Goal: Task Accomplishment & Management: Complete application form

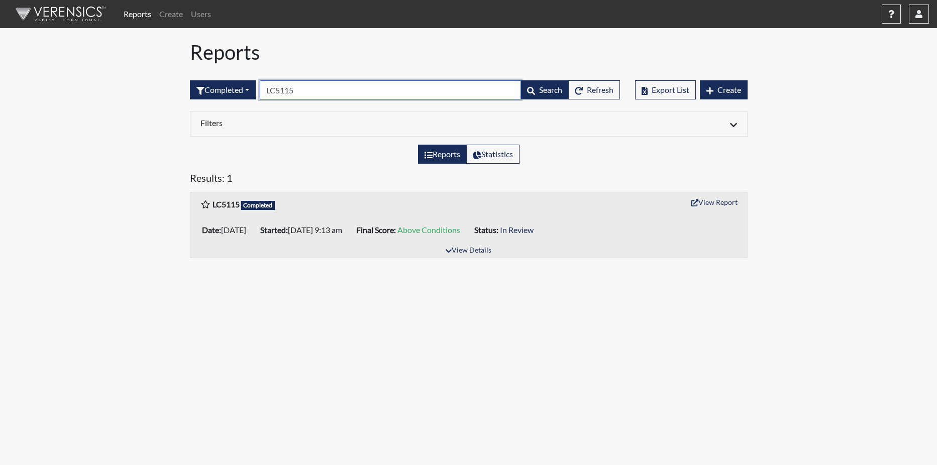
drag, startPoint x: 0, startPoint y: 0, endPoint x: 306, endPoint y: 89, distance: 319.0
click at [306, 88] on input "LC5115" at bounding box center [390, 89] width 261 height 19
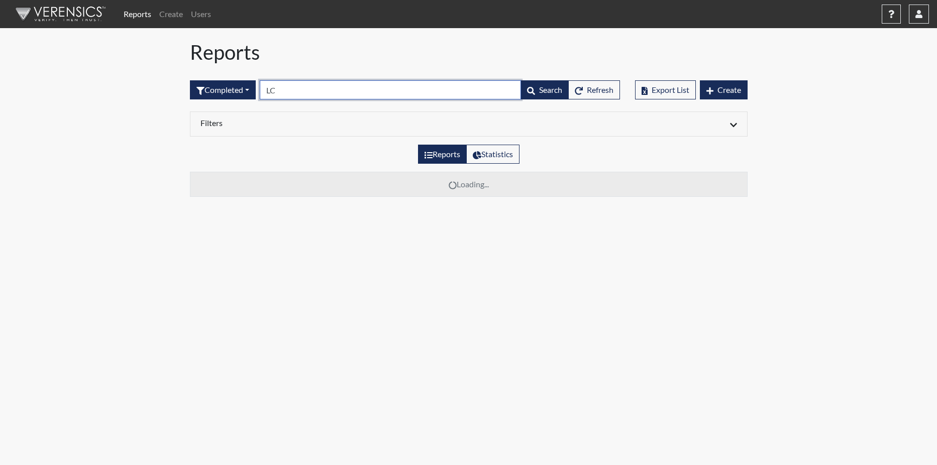
type input "L"
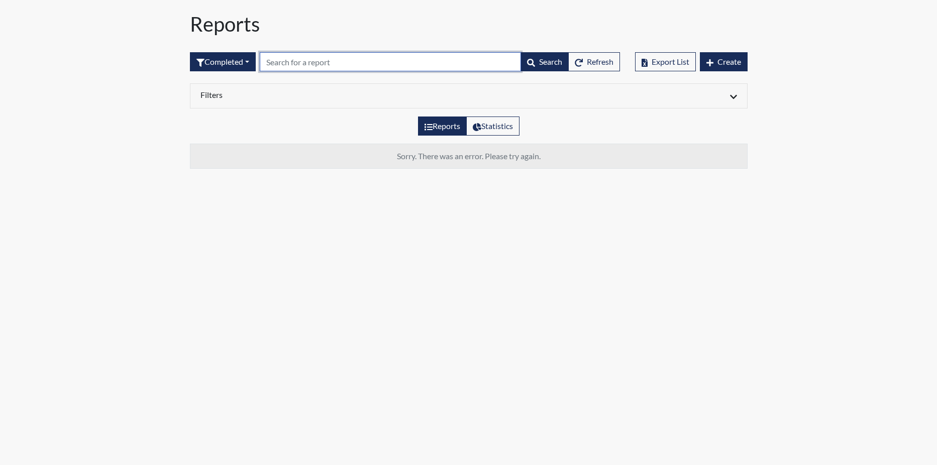
paste input "shw7909"
type input "shw7909"
click at [308, 160] on td "Sorry. There was an error. Please try again." at bounding box center [468, 156] width 557 height 25
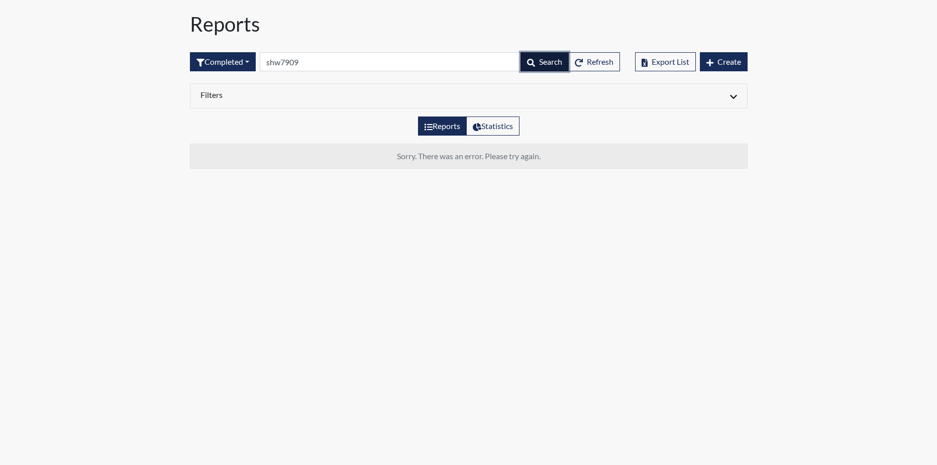
click at [540, 59] on span "Search" at bounding box center [550, 62] width 23 height 10
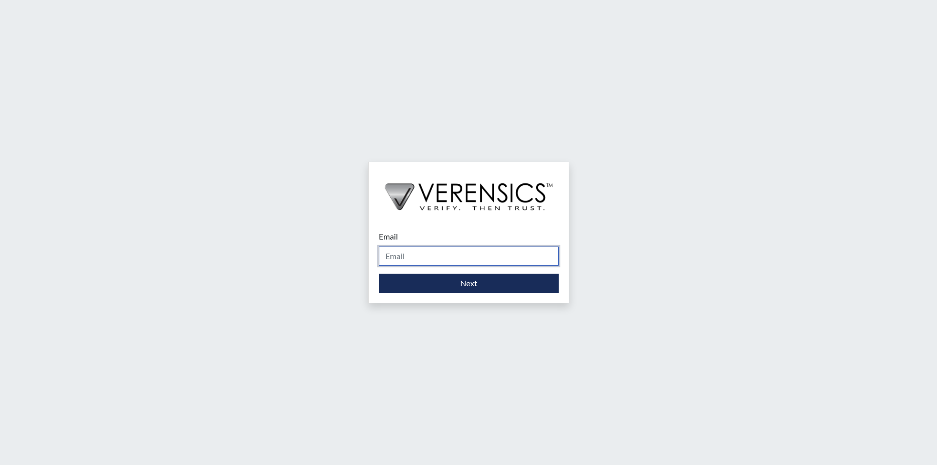
click at [412, 263] on input "Email" at bounding box center [469, 256] width 180 height 19
type input "[PERSON_NAME][EMAIL_ADDRESS][PERSON_NAME][DOMAIN_NAME]"
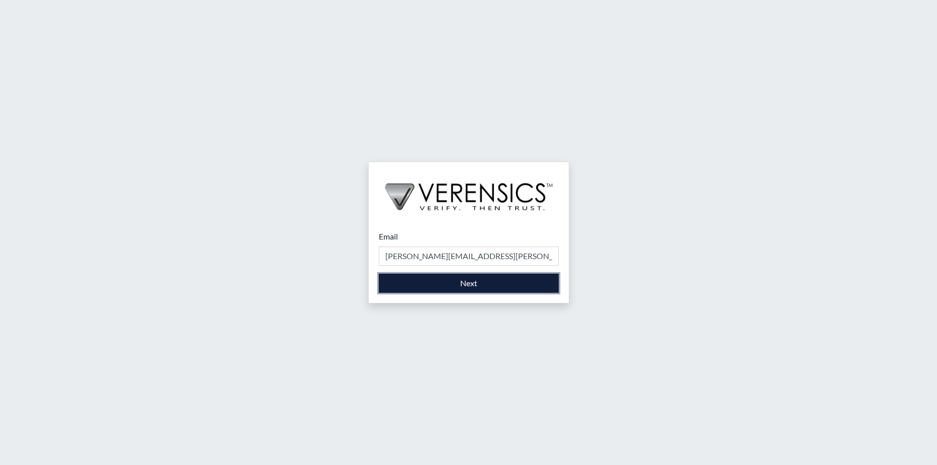
click at [440, 282] on button "Next" at bounding box center [469, 283] width 180 height 19
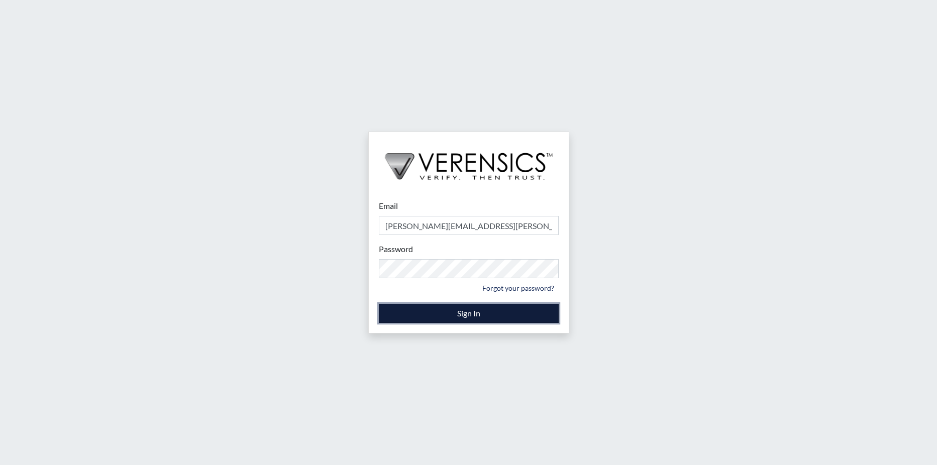
click at [421, 313] on button "Sign In" at bounding box center [469, 313] width 180 height 19
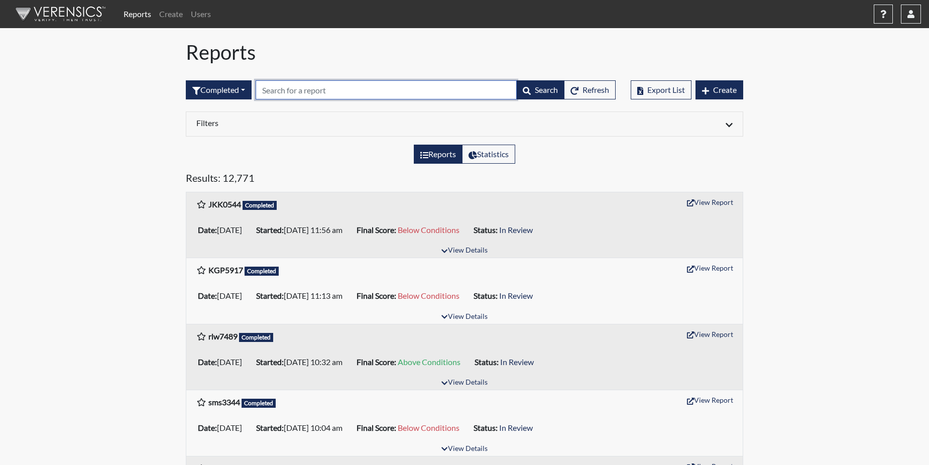
click at [294, 91] on input "text" at bounding box center [386, 89] width 261 height 19
click at [293, 91] on input "text" at bounding box center [386, 89] width 261 height 19
paste input "shw7909"
type input "shw7909"
click at [317, 187] on h5 "Results: 12,771" at bounding box center [464, 180] width 557 height 16
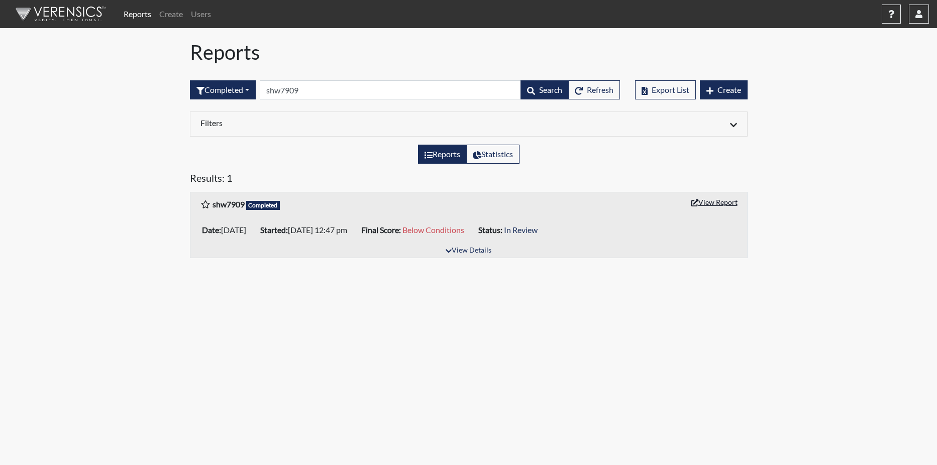
click at [720, 196] on button "View Report" at bounding box center [713, 202] width 55 height 16
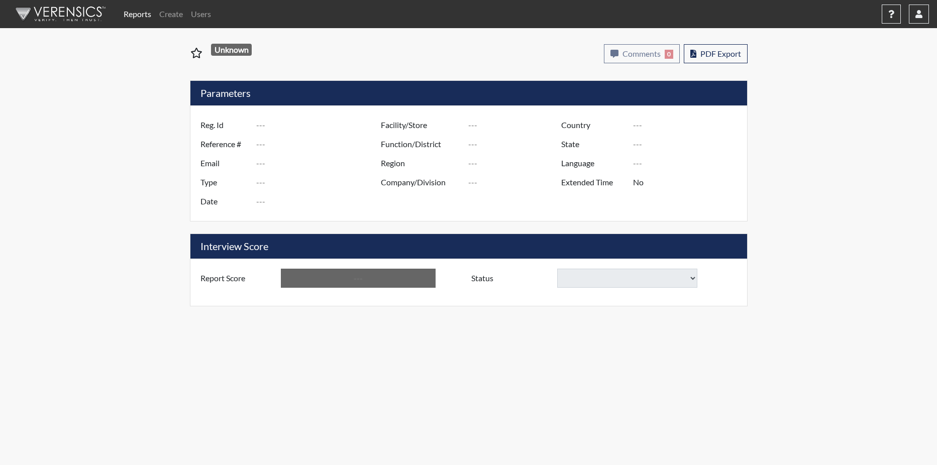
type input "shw7909"
type input "48765"
type input "---"
type input "Corrections Pre-Employment"
type input "Jul 30, 2025"
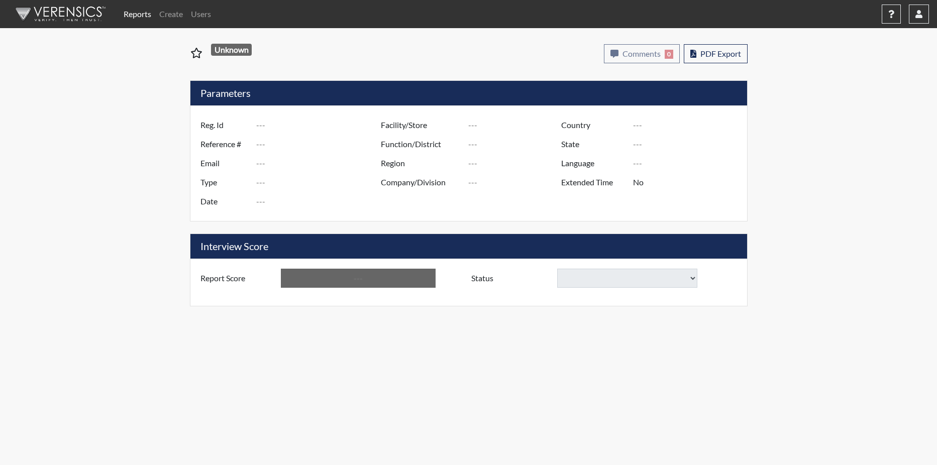
type input "Coastal SP"
type input "[GEOGRAPHIC_DATA]"
type input "[US_STATE]"
type input "English"
type input "Below Conditions"
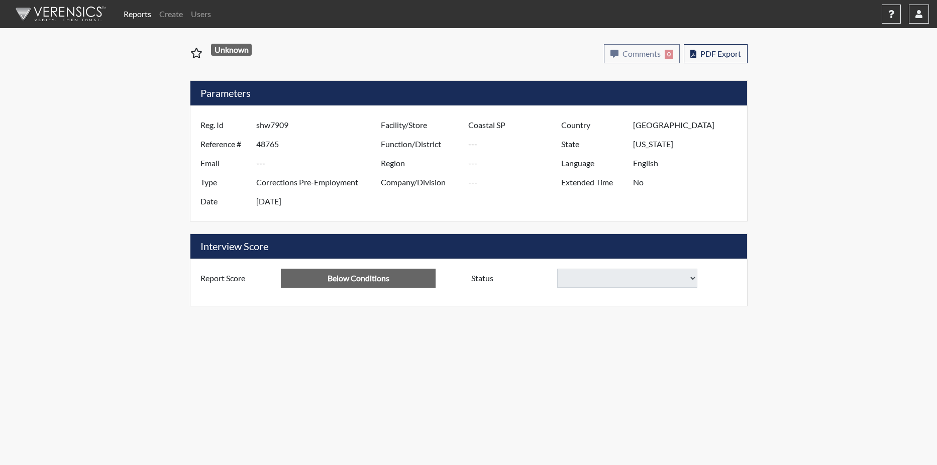
select select
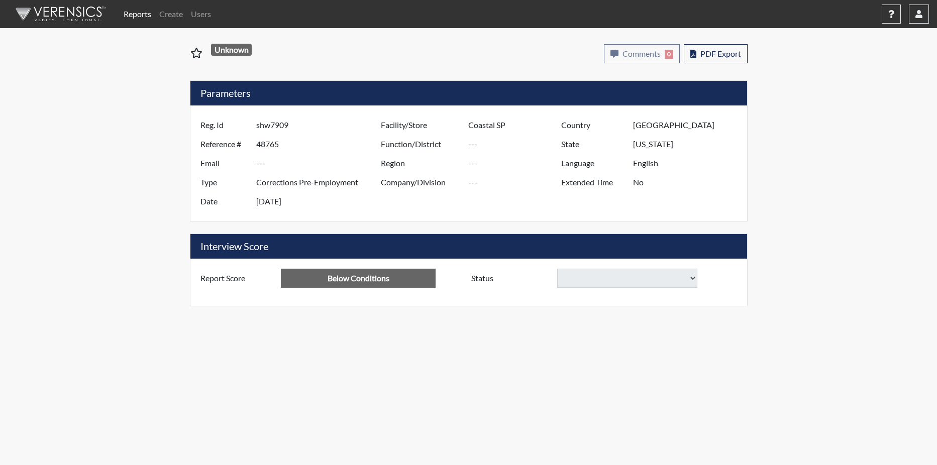
select select
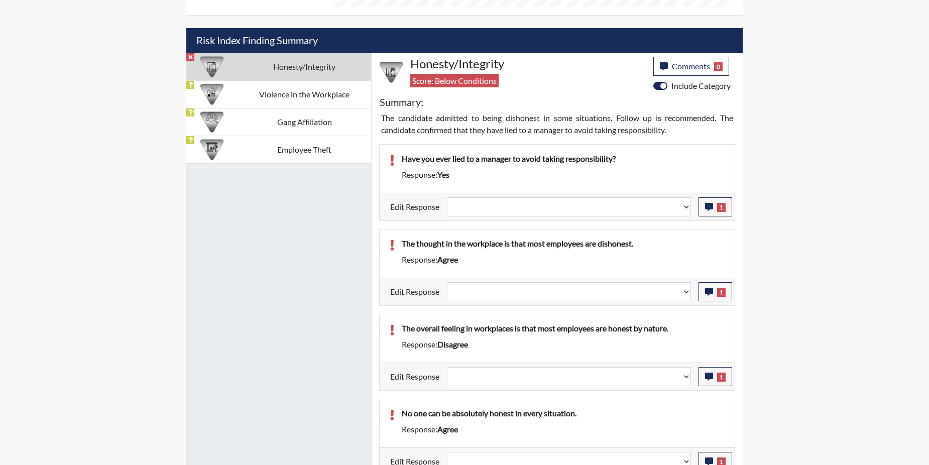
scroll to position [603, 0]
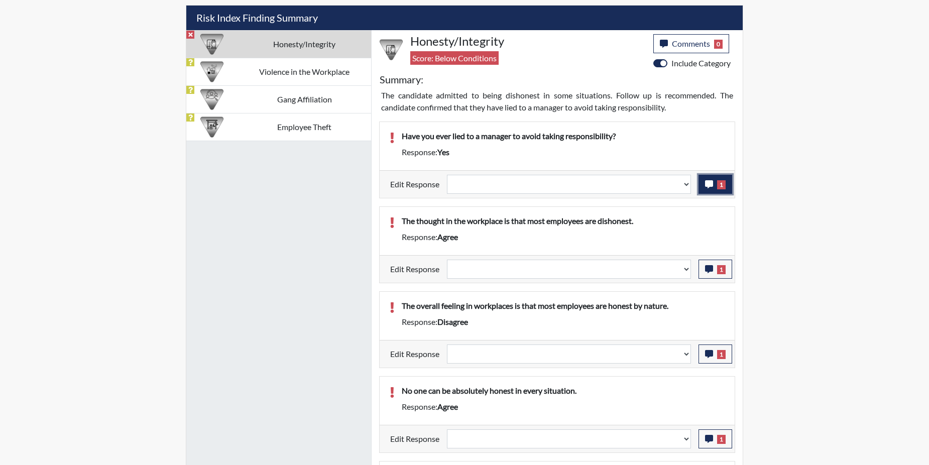
click at [710, 182] on icon "button" at bounding box center [709, 184] width 8 height 8
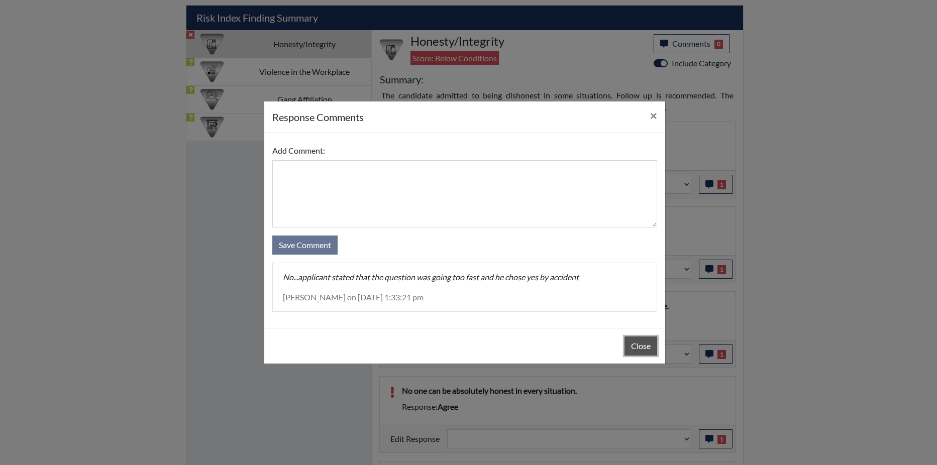
click at [640, 349] on button "Close" at bounding box center [640, 345] width 33 height 19
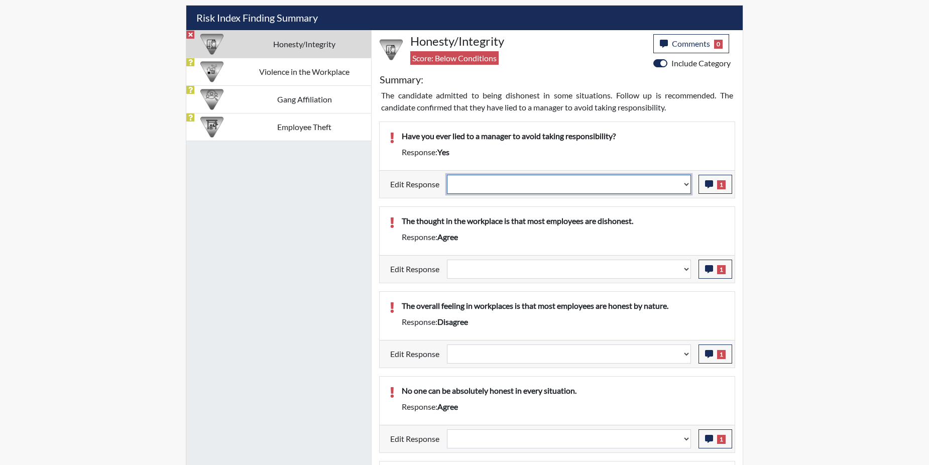
click at [688, 185] on select "Question is not relevant. Results will be updated. Reasonable explanation provi…" at bounding box center [569, 184] width 244 height 19
select select "reasonable-explanation-provided"
click at [447, 175] on select "Question is not relevant. Results will be updated. Reasonable explanation provi…" at bounding box center [569, 184] width 244 height 19
select select
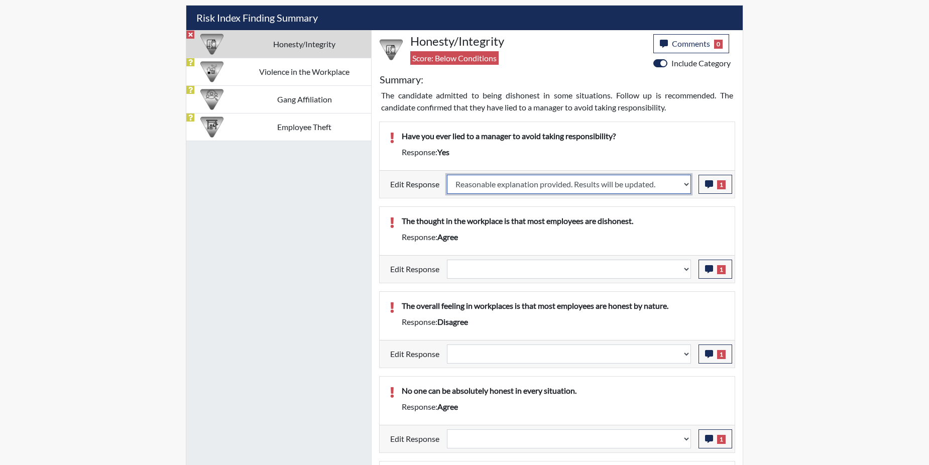
select select
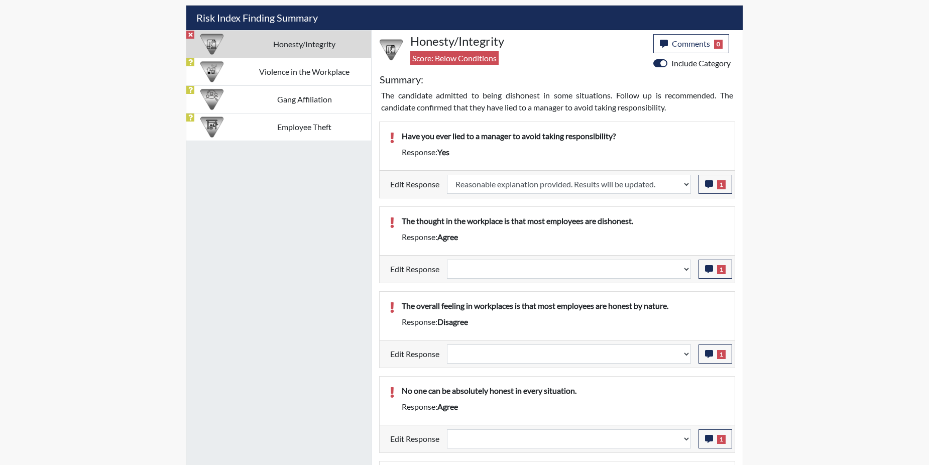
click at [668, 215] on p "The thought in the workplace is that most employees are dishonest." at bounding box center [563, 221] width 323 height 12
select select
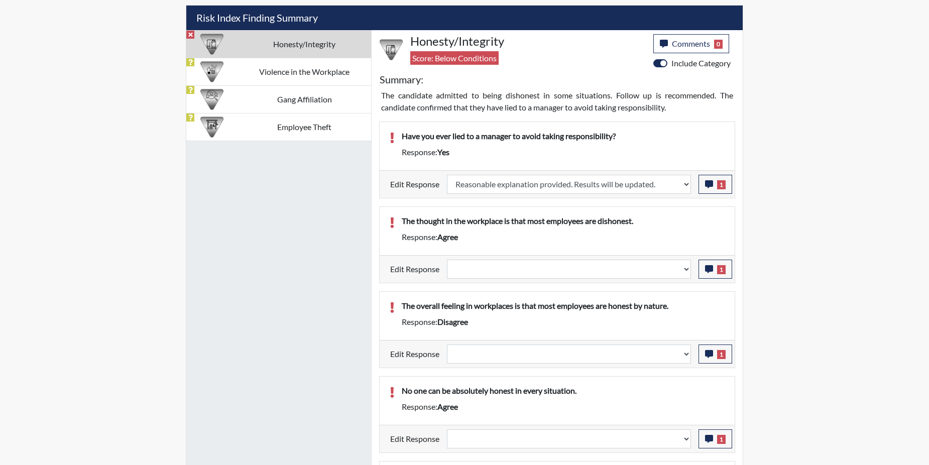
select select
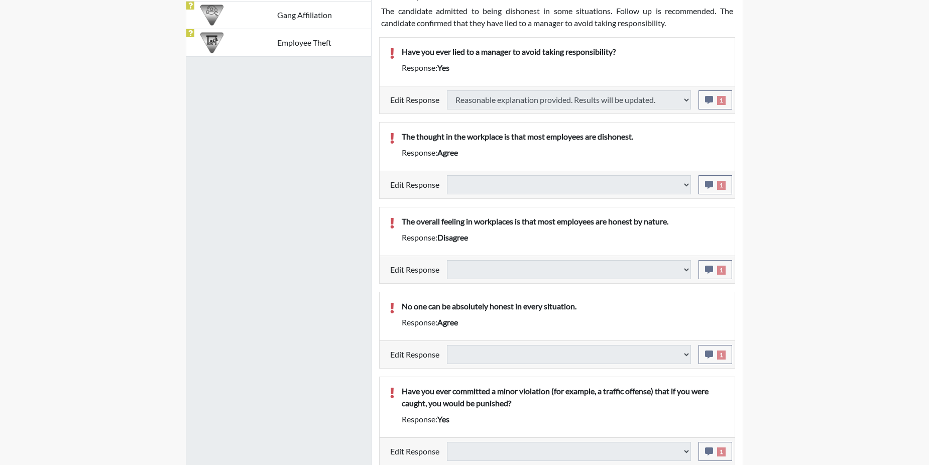
scroll to position [703, 0]
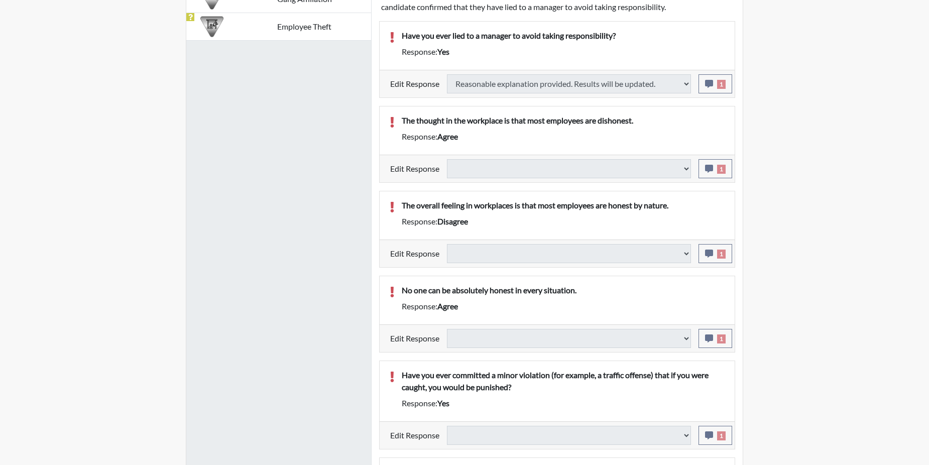
type input "Above Conditions"
select select
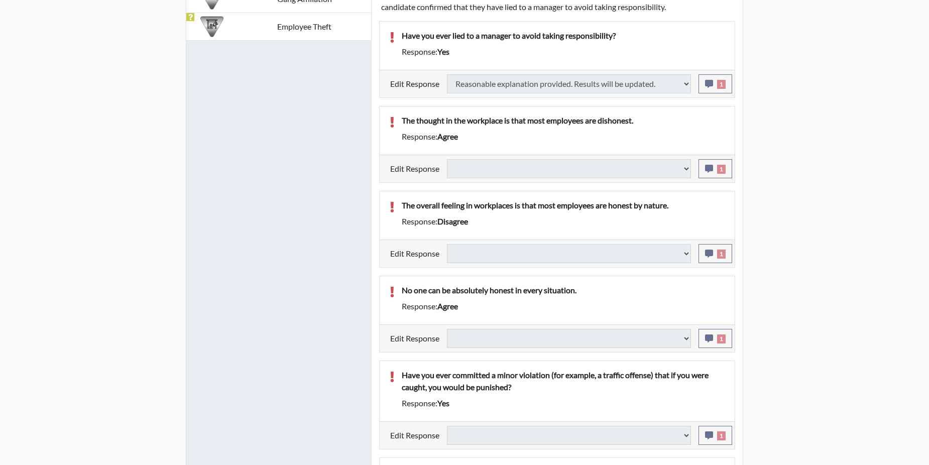
select select
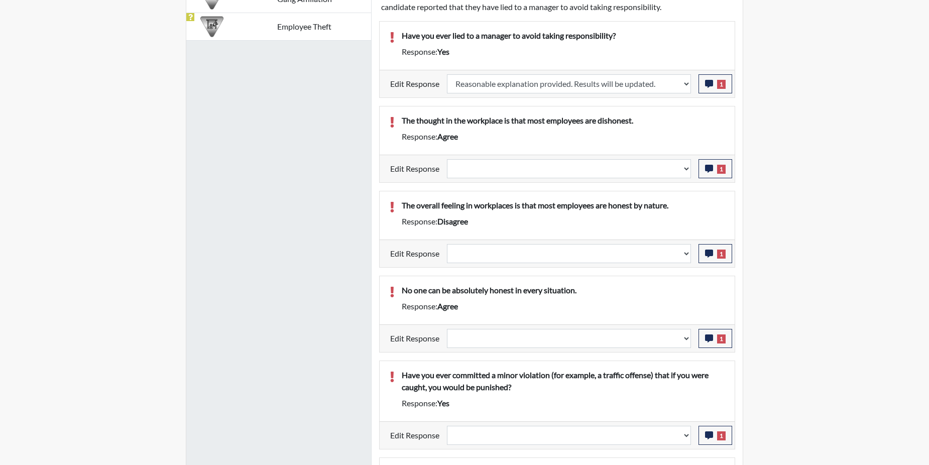
scroll to position [167, 417]
click at [705, 169] on icon "button" at bounding box center [709, 169] width 8 height 8
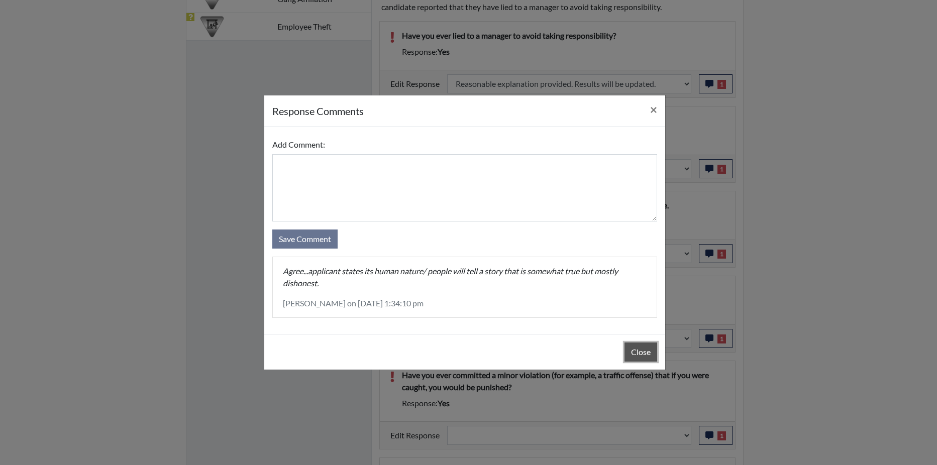
click at [641, 353] on button "Close" at bounding box center [640, 351] width 33 height 19
click at [641, 352] on button "Close" at bounding box center [640, 351] width 33 height 19
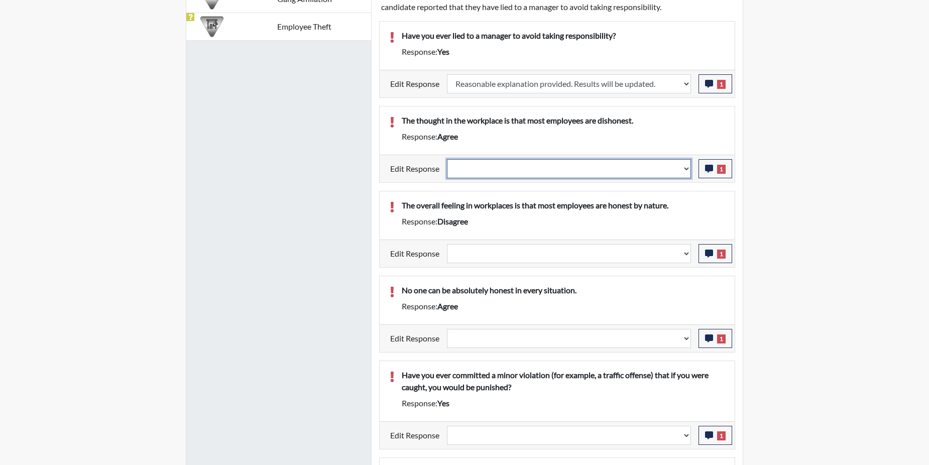
click at [685, 169] on select "Question is not relevant. Results will be updated. Reasonable explanation provi…" at bounding box center [569, 168] width 244 height 19
select select "reasonable-explanation-provided"
click at [447, 159] on select "Question is not relevant. Results will be updated. Reasonable explanation provi…" at bounding box center [569, 168] width 244 height 19
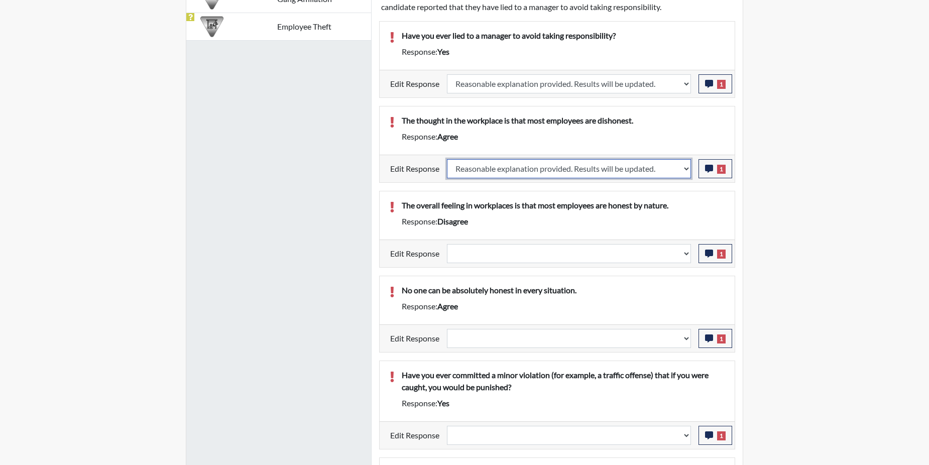
select select
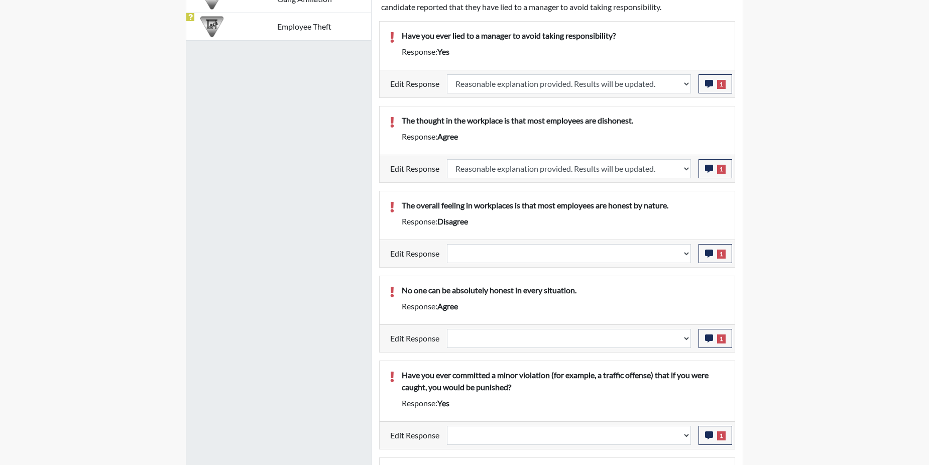
click at [675, 196] on div "The overall feeling in workplaces is that most employees are honest by nature. …" at bounding box center [557, 215] width 355 height 48
select select
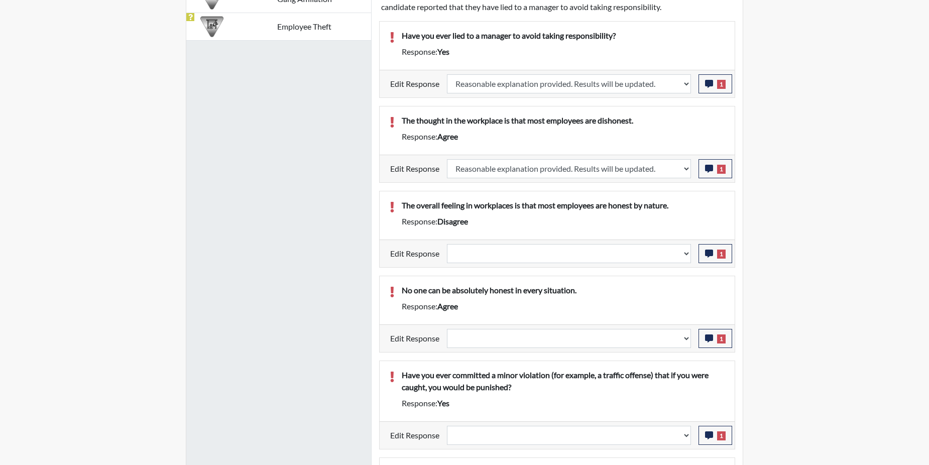
select select
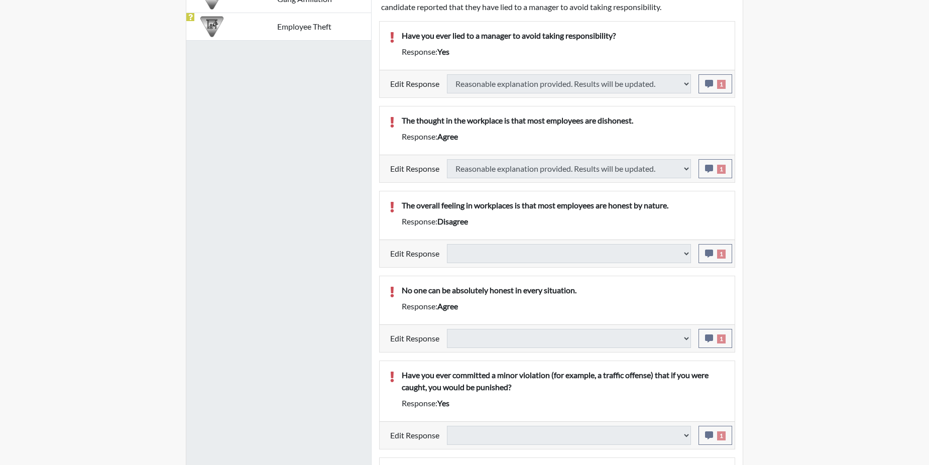
select select
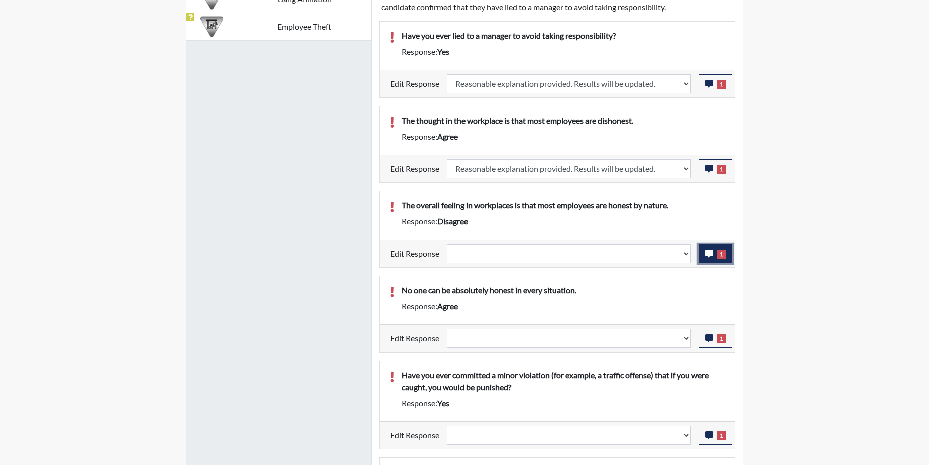
click at [715, 253] on button "1" at bounding box center [716, 253] width 34 height 19
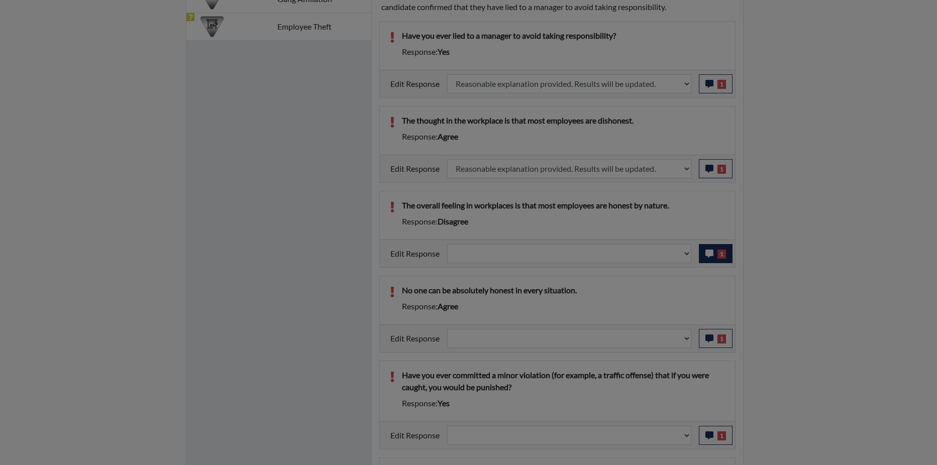
click at [715, 253] on div at bounding box center [468, 232] width 937 height 465
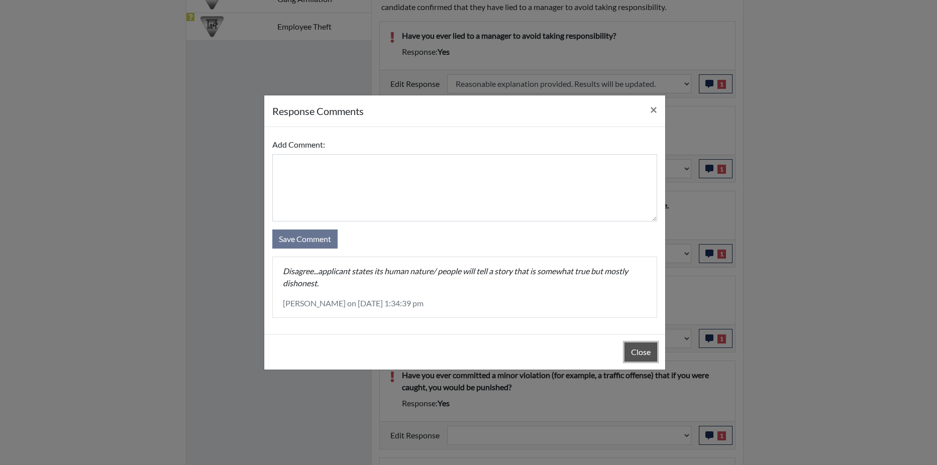
click at [640, 353] on button "Close" at bounding box center [640, 351] width 33 height 19
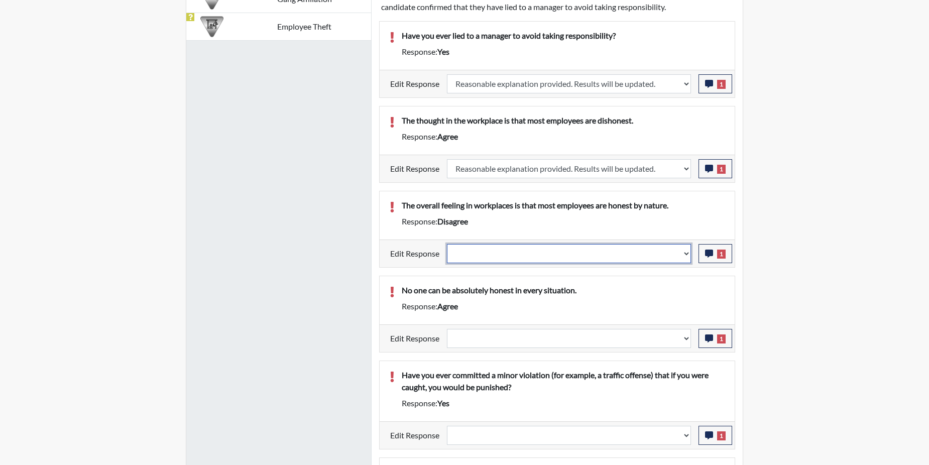
click at [685, 252] on select "Question is not relevant. Results will be updated. Reasonable explanation provi…" at bounding box center [569, 253] width 244 height 19
select select "reasonable-explanation-provided"
click at [447, 244] on select "Question is not relevant. Results will be updated. Reasonable explanation provi…" at bounding box center [569, 253] width 244 height 19
select select
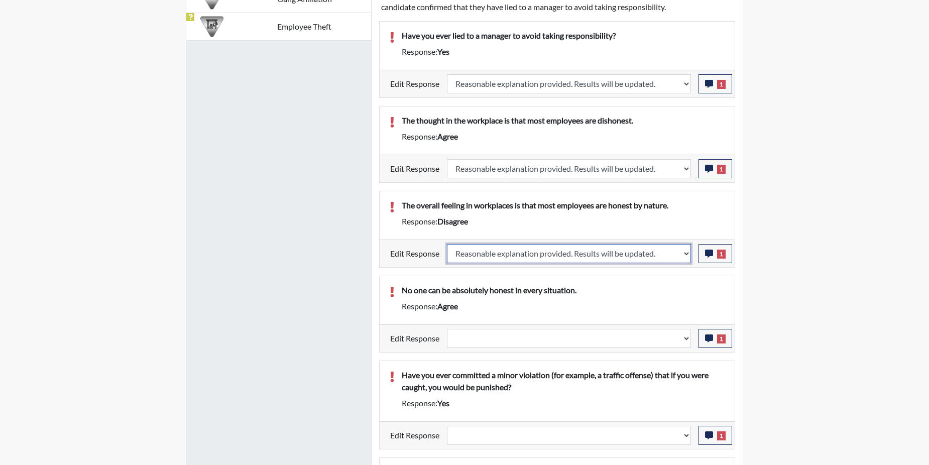
select select
click at [666, 282] on div "No one can be absolutely honest in every situation. Response: agree" at bounding box center [557, 300] width 355 height 48
select select
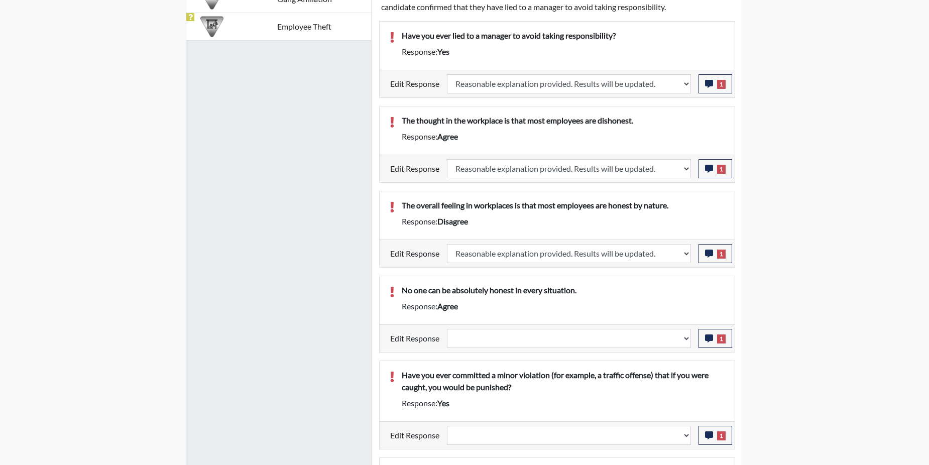
select select
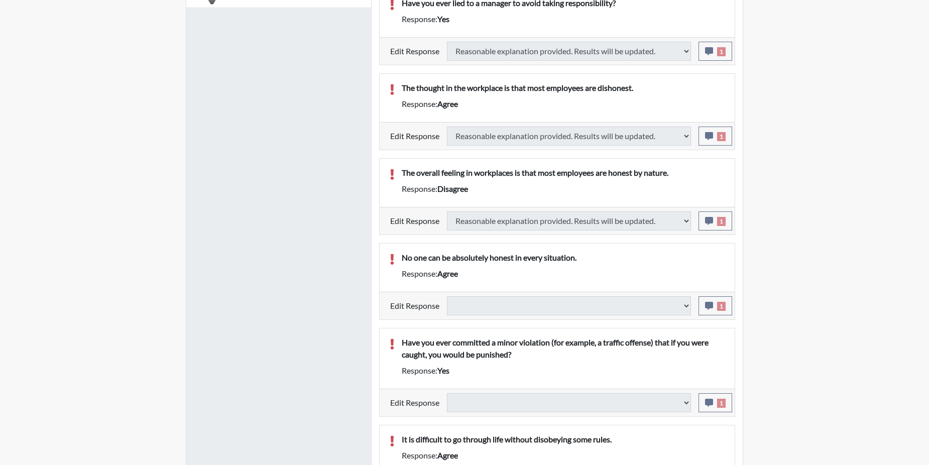
select select
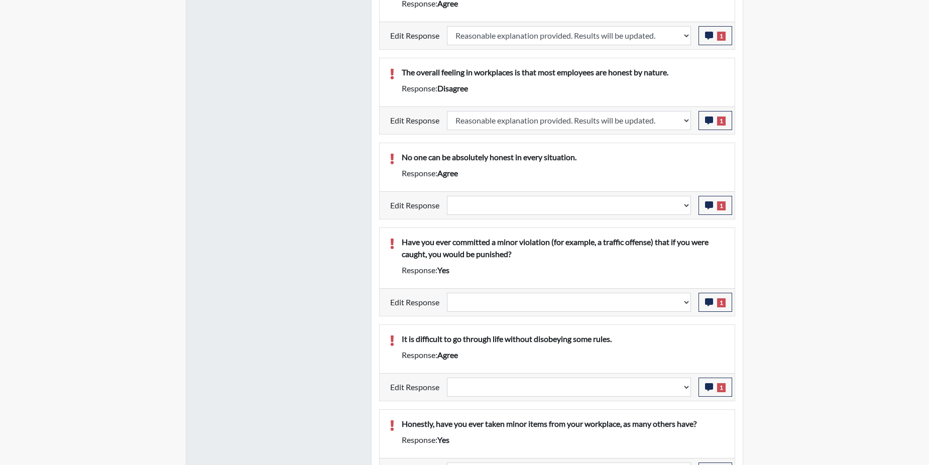
scroll to position [854, 0]
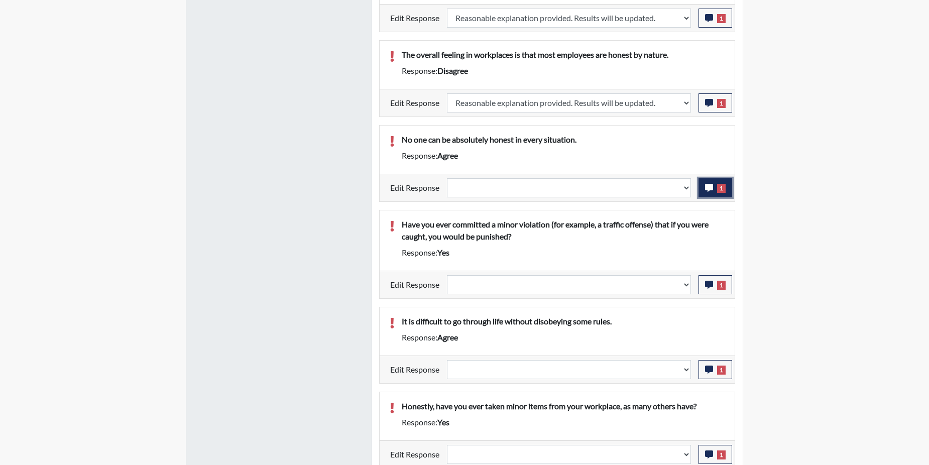
click at [711, 185] on icon "button" at bounding box center [709, 188] width 8 height 8
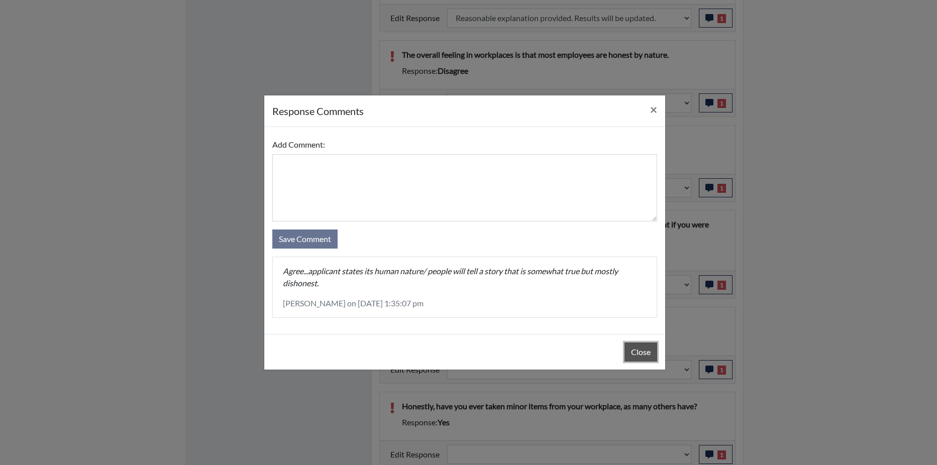
click at [627, 352] on button "Close" at bounding box center [640, 351] width 33 height 19
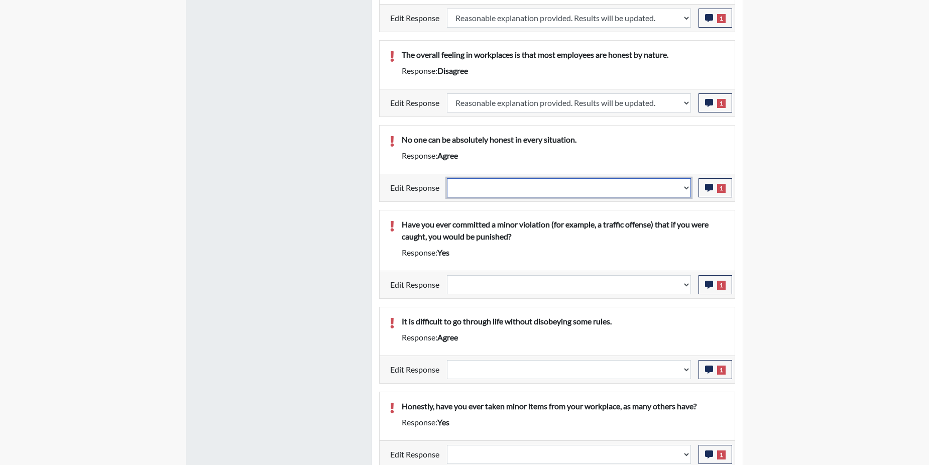
click at [687, 189] on select "Question is not relevant. Results will be updated. Reasonable explanation provi…" at bounding box center [569, 187] width 244 height 19
select select "reasonable-explanation-provided"
click at [447, 178] on select "Question is not relevant. Results will be updated. Reasonable explanation provi…" at bounding box center [569, 187] width 244 height 19
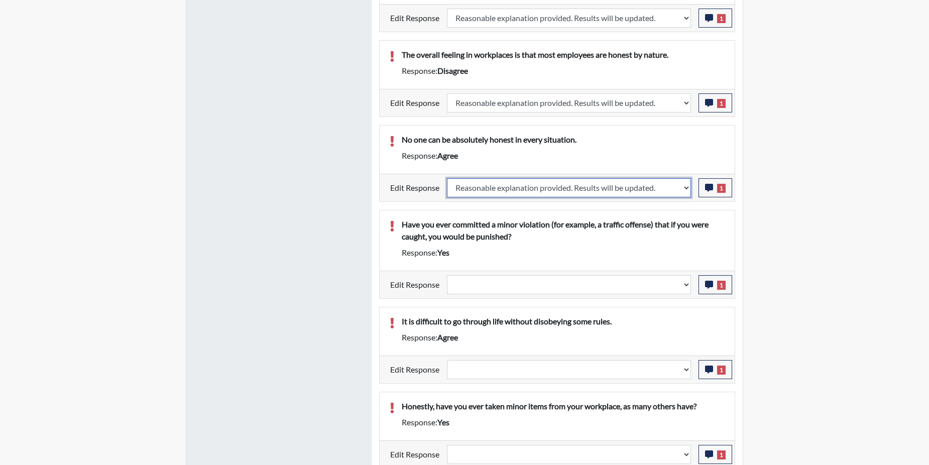
select select
click at [671, 220] on p "Have you ever committed a minor violation (for example, a traffic offense) that…" at bounding box center [563, 230] width 323 height 24
select select
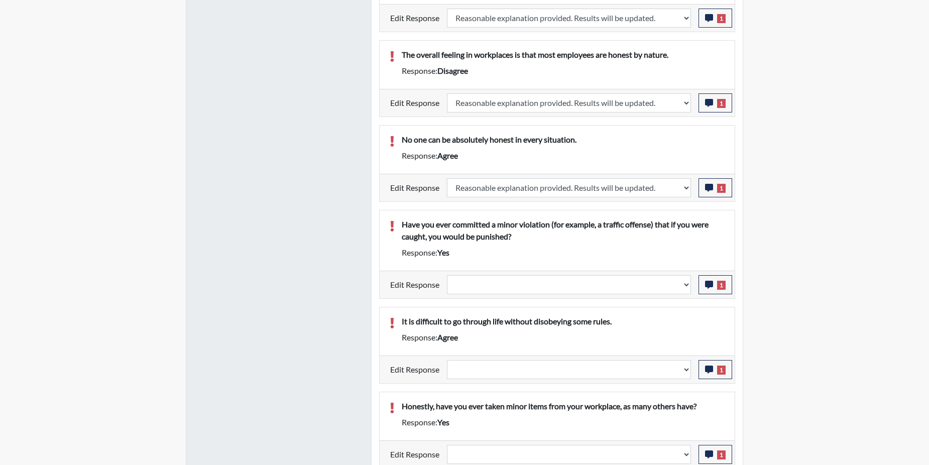
select select
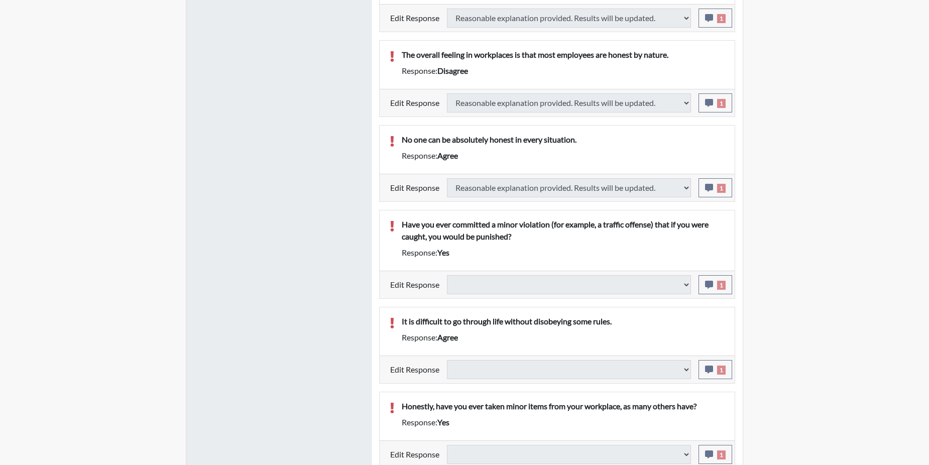
select select
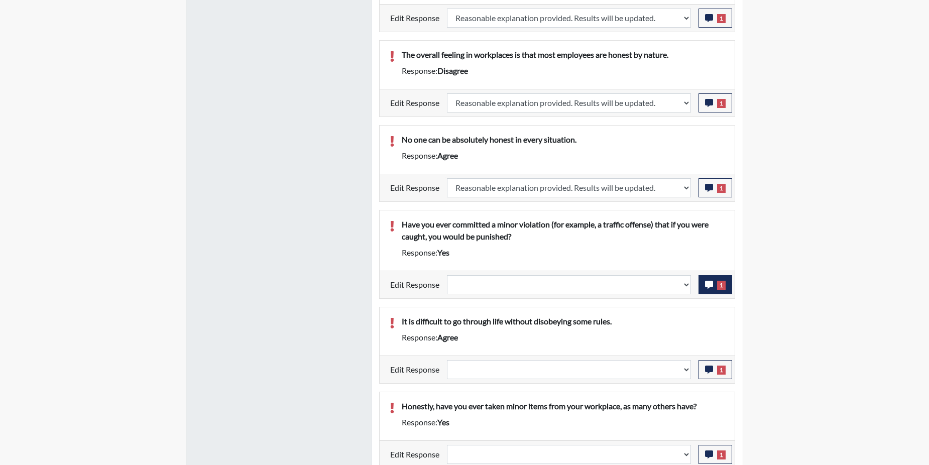
scroll to position [167, 417]
click at [717, 286] on button "1" at bounding box center [716, 284] width 34 height 19
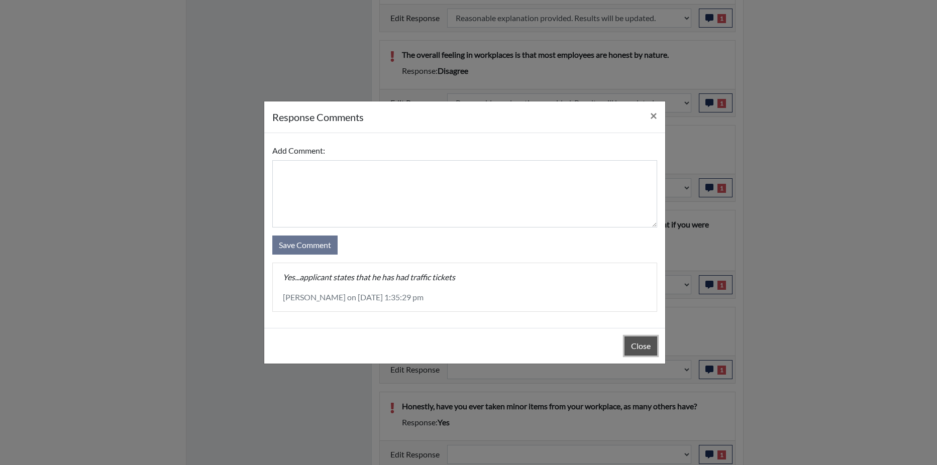
click at [642, 346] on button "Close" at bounding box center [640, 345] width 33 height 19
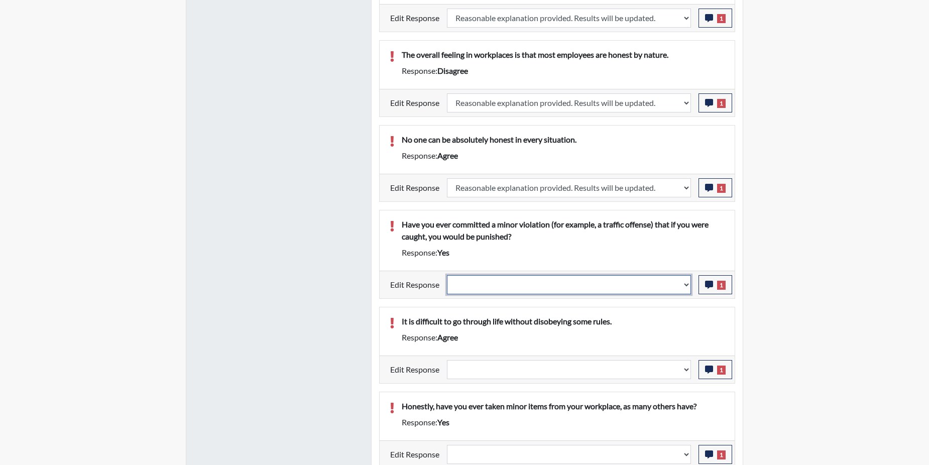
click at [689, 285] on select "Question is not relevant. Results will be updated. Reasonable explanation provi…" at bounding box center [569, 284] width 244 height 19
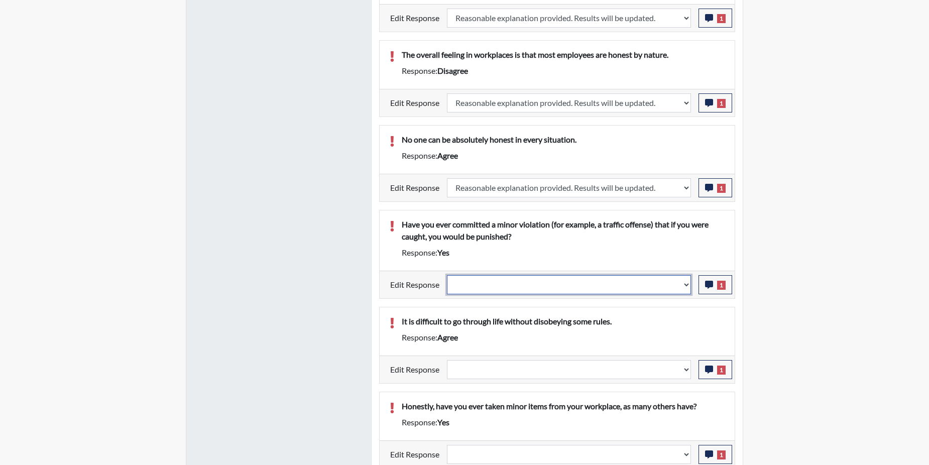
select select "reasonable-explanation-provided"
click at [447, 275] on select "Question is not relevant. Results will be updated. Reasonable explanation provi…" at bounding box center [569, 284] width 244 height 19
select select
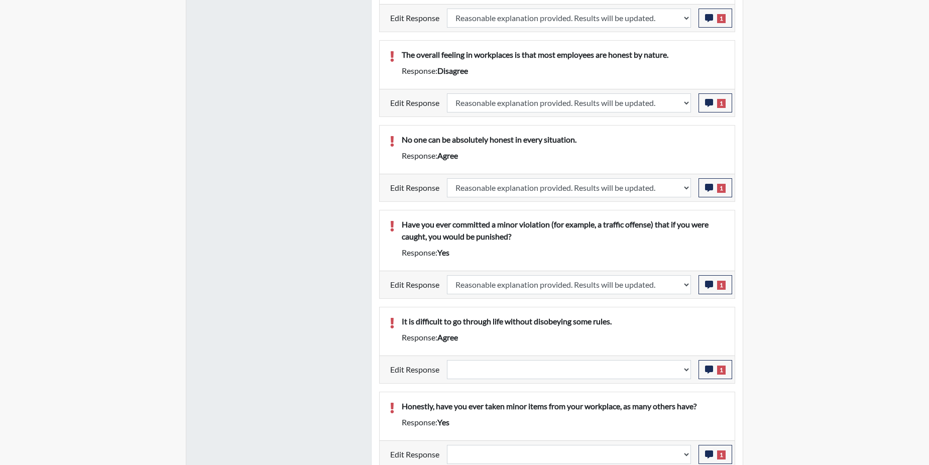
select select
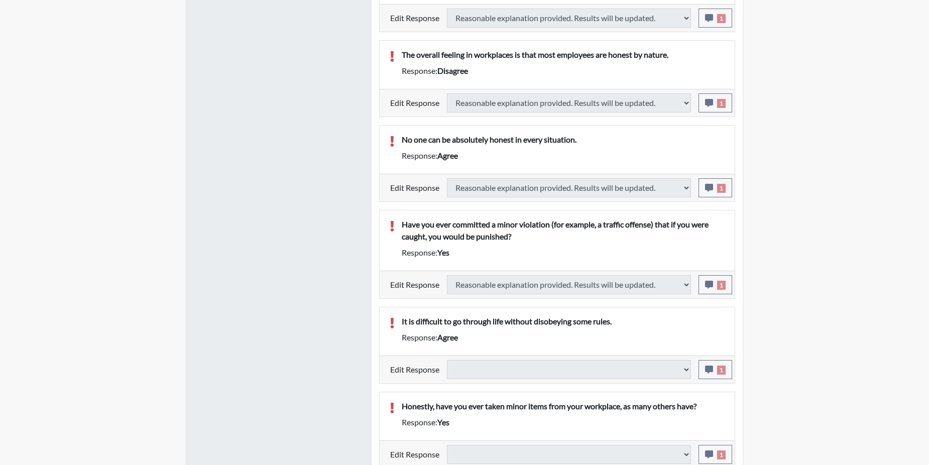
select select
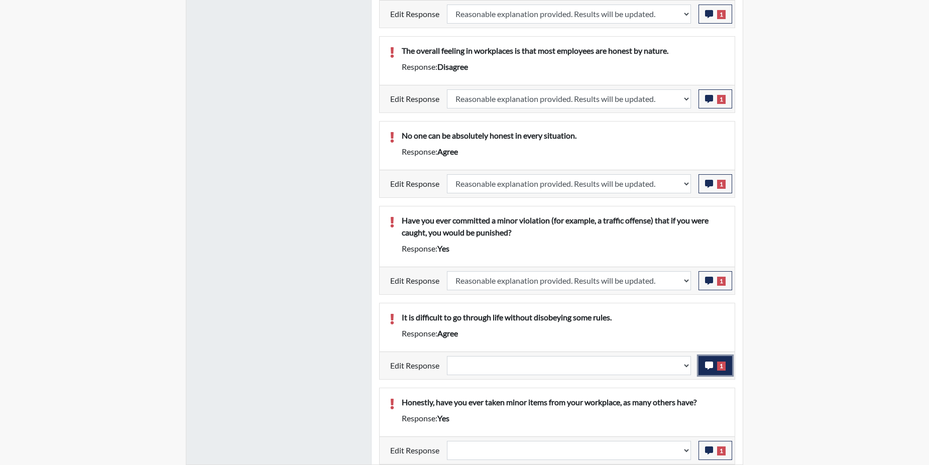
click at [710, 365] on icon "button" at bounding box center [709, 366] width 8 height 8
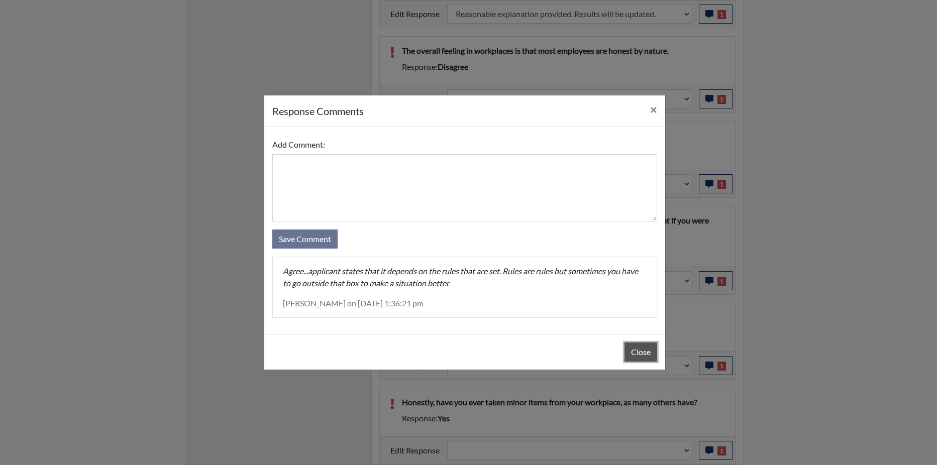
click at [645, 355] on button "Close" at bounding box center [640, 351] width 33 height 19
click at [645, 355] on div "Close" at bounding box center [464, 352] width 401 height 36
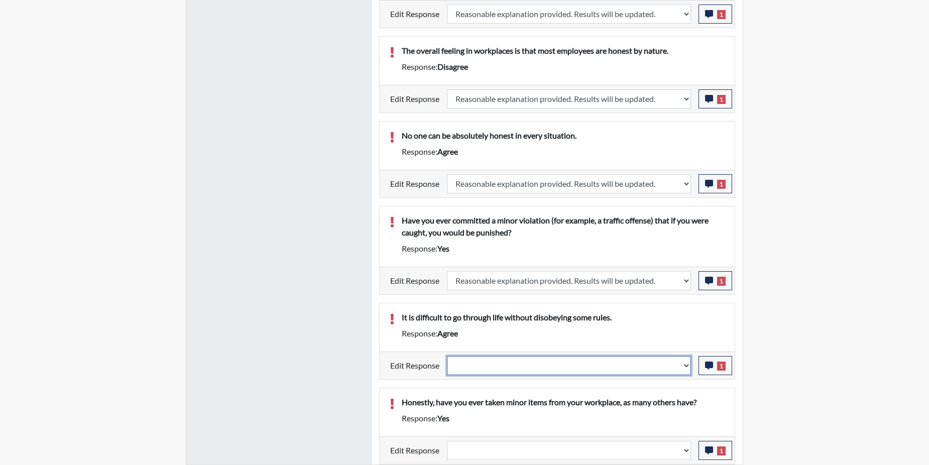
click at [685, 363] on select "Question is not relevant. Results will be updated. Reasonable explanation provi…" at bounding box center [569, 365] width 244 height 19
click at [685, 364] on select "Question is not relevant. Results will be updated. Reasonable explanation provi…" at bounding box center [569, 365] width 244 height 19
select select "reasonable-explanation-provided"
click at [447, 356] on select "Question is not relevant. Results will be updated. Reasonable explanation provi…" at bounding box center [569, 365] width 244 height 19
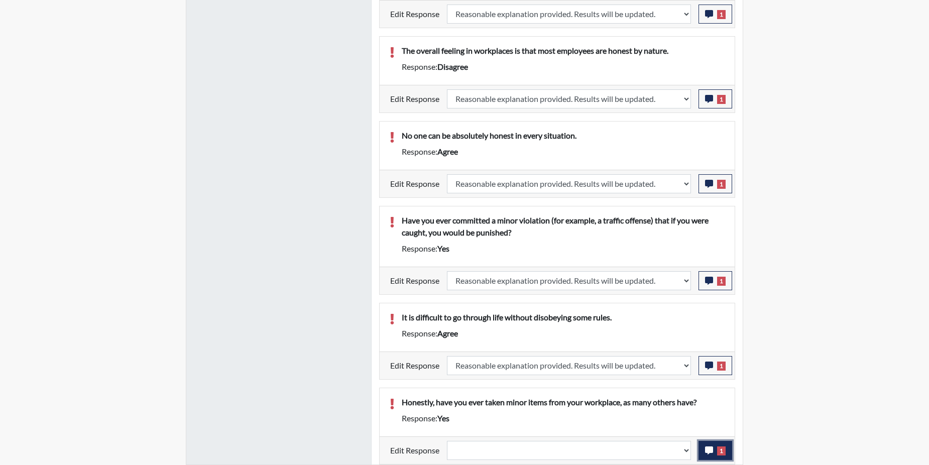
click at [712, 448] on icon "button" at bounding box center [709, 450] width 8 height 8
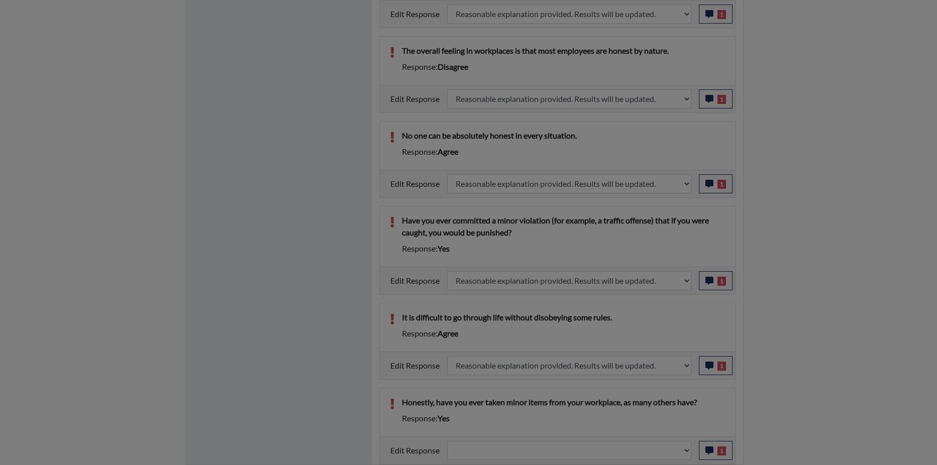
click at [711, 448] on div at bounding box center [468, 232] width 937 height 465
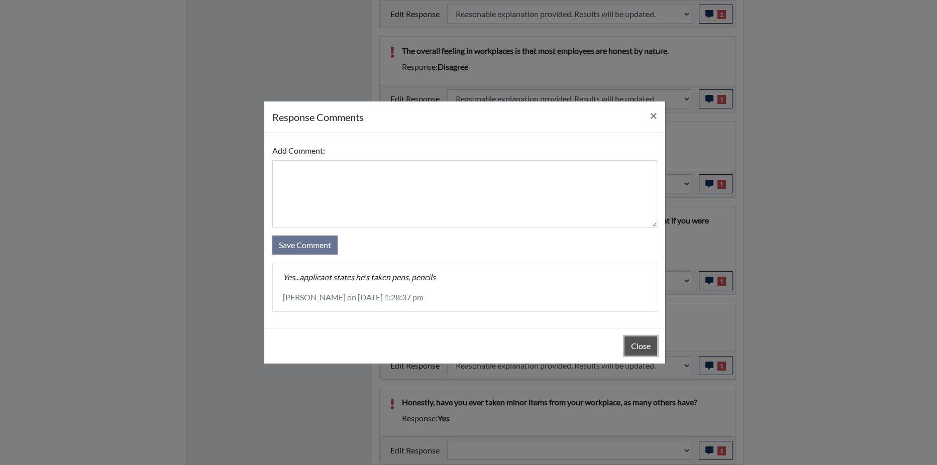
click at [631, 341] on button "Close" at bounding box center [640, 345] width 33 height 19
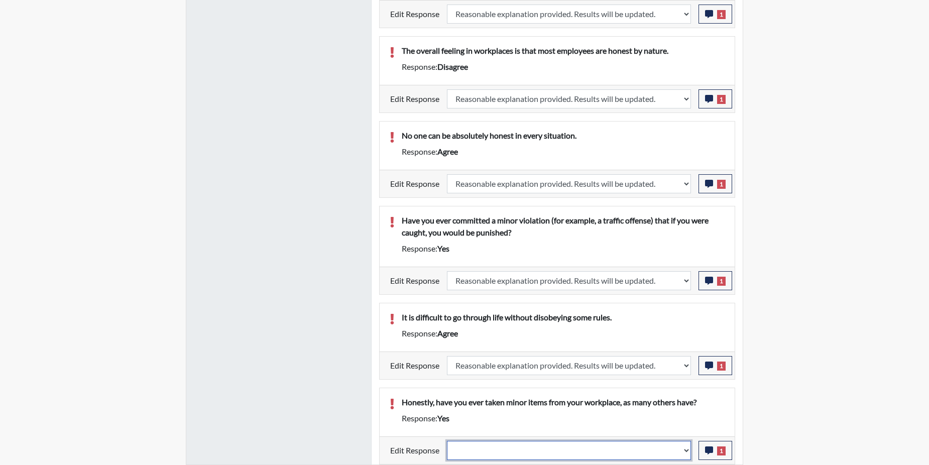
click at [684, 450] on select "Question is not relevant. Results will be updated. Reasonable explanation provi…" at bounding box center [569, 450] width 244 height 19
select select "reasonable-explanation-provided"
click at [447, 441] on select "Question is not relevant. Results will be updated. Reasonable explanation provi…" at bounding box center [569, 450] width 244 height 19
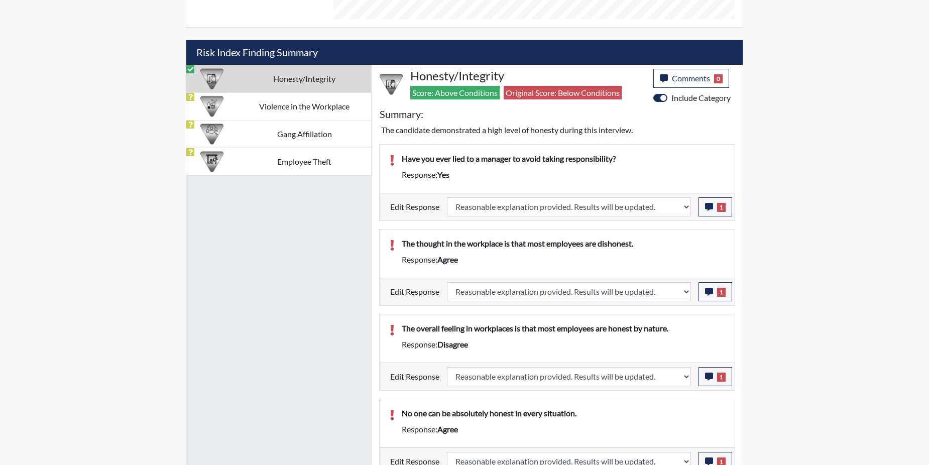
scroll to position [544, 0]
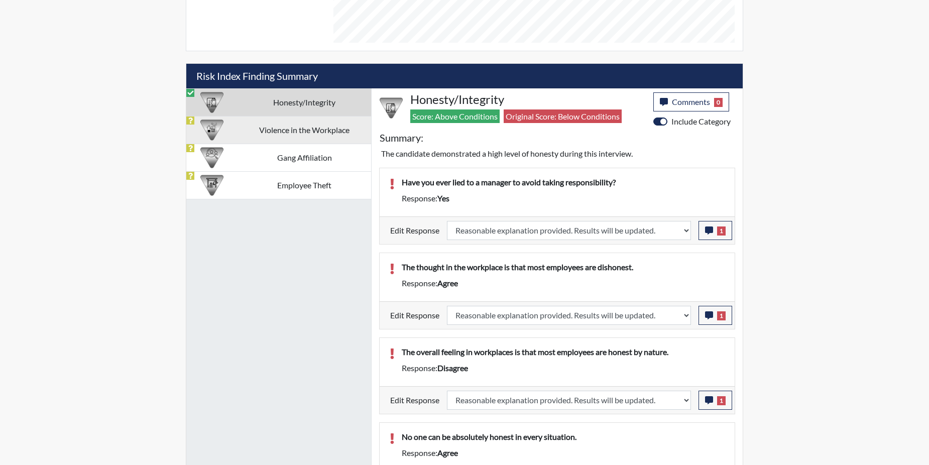
click at [301, 132] on td "Violence in the Workplace" at bounding box center [305, 130] width 134 height 28
select select
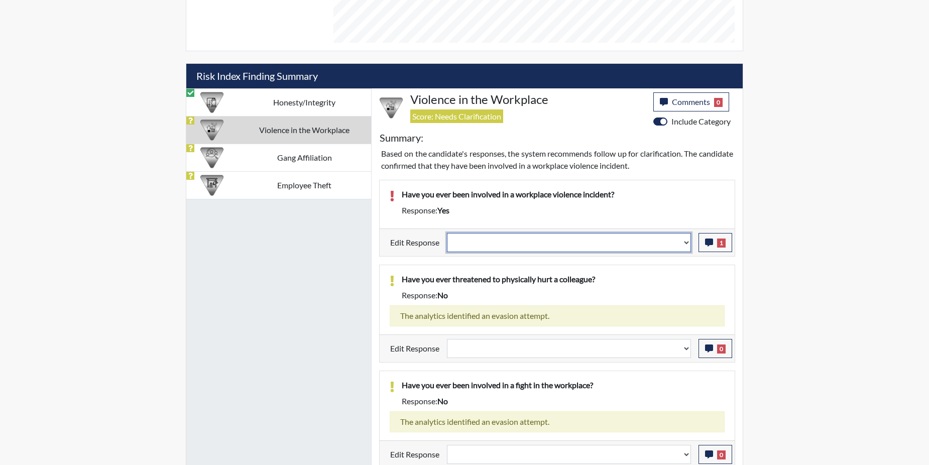
click at [688, 239] on select "Question is not relevant. Results will be updated. Reasonable explanation provi…" at bounding box center [569, 242] width 244 height 19
click at [688, 240] on select "Question is not relevant. Results will be updated. Reasonable explanation provi…" at bounding box center [569, 242] width 244 height 19
click at [685, 242] on select "Question is not relevant. Results will be updated. Reasonable explanation provi…" at bounding box center [569, 242] width 244 height 19
select select "reasonable-explanation-provided"
click at [447, 233] on select "Question is not relevant. Results will be updated. Reasonable explanation provi…" at bounding box center [569, 242] width 244 height 19
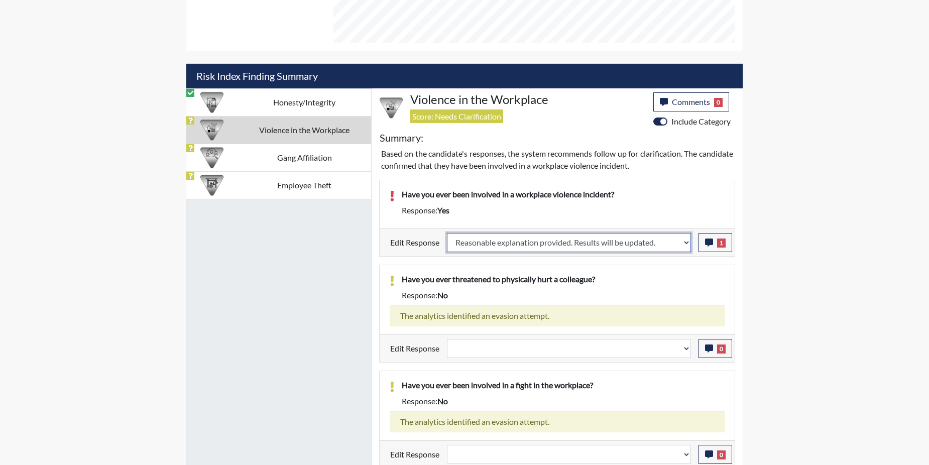
select select
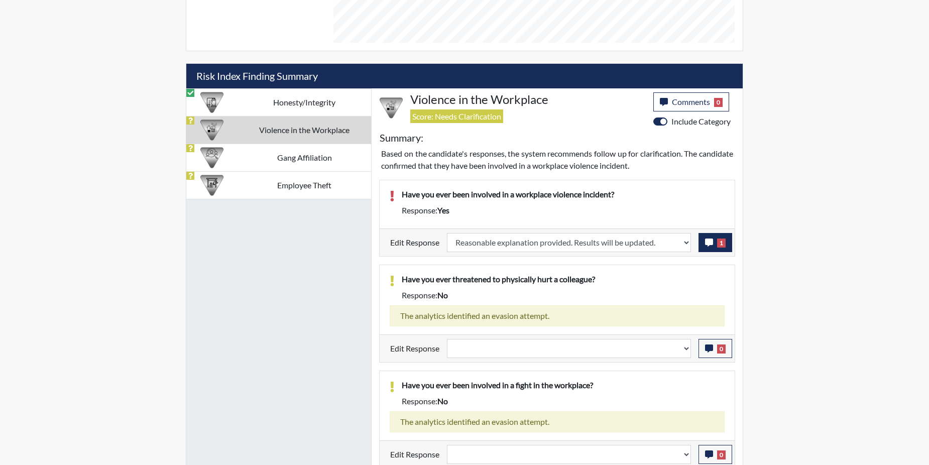
select select
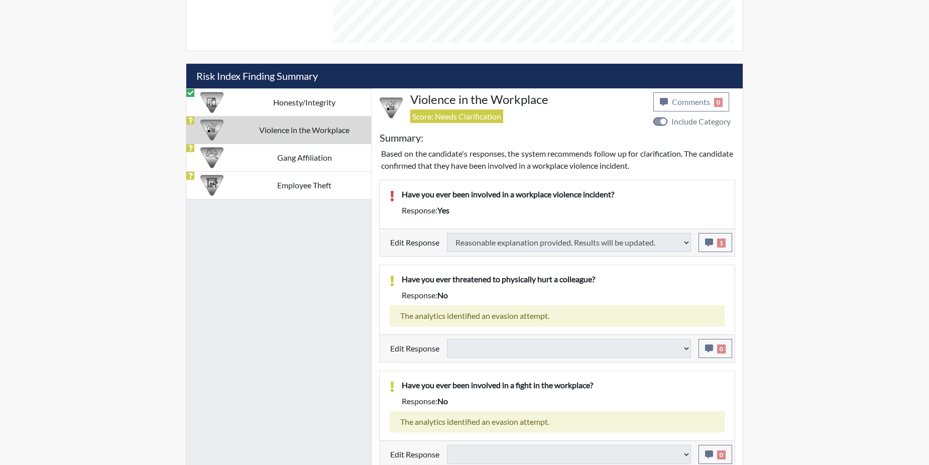
select select
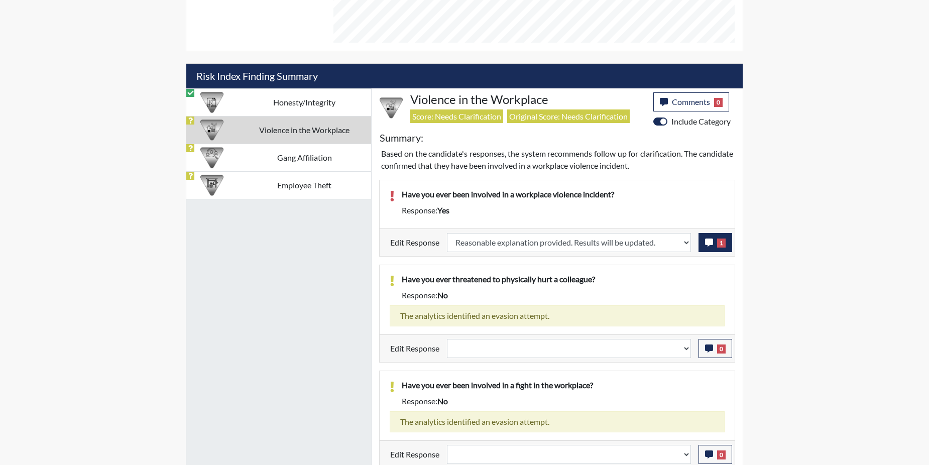
scroll to position [167, 417]
click at [710, 242] on icon "button" at bounding box center [709, 243] width 8 height 8
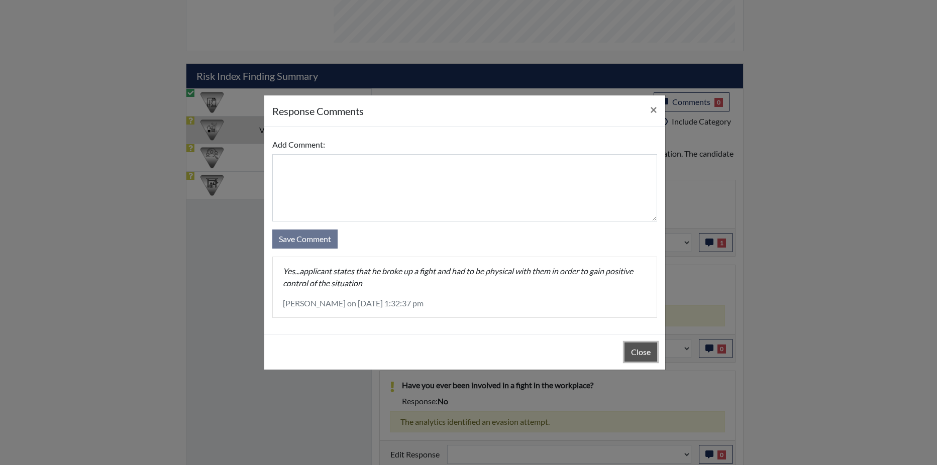
click at [642, 351] on button "Close" at bounding box center [640, 351] width 33 height 19
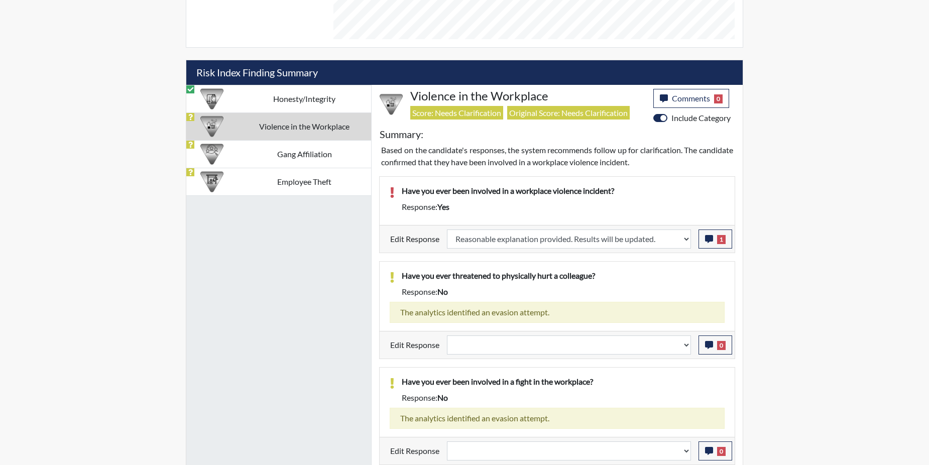
scroll to position [548, 0]
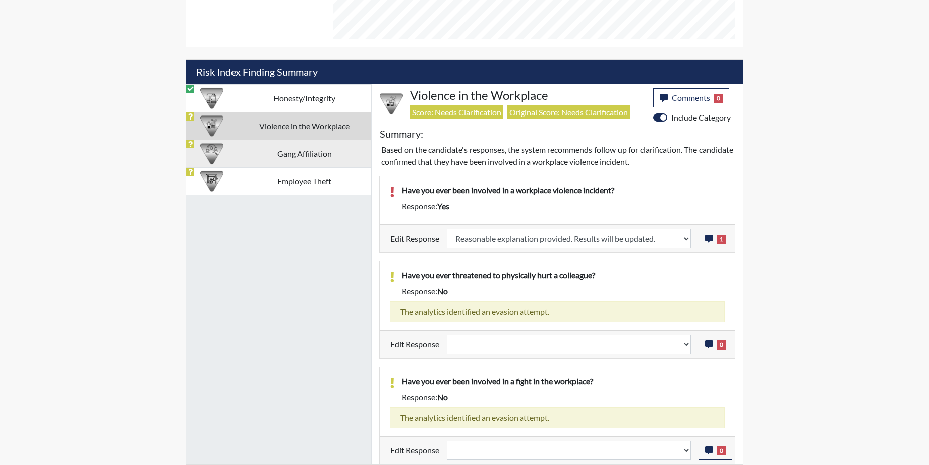
click at [268, 152] on td "Gang Affiliation" at bounding box center [305, 154] width 134 height 28
select select
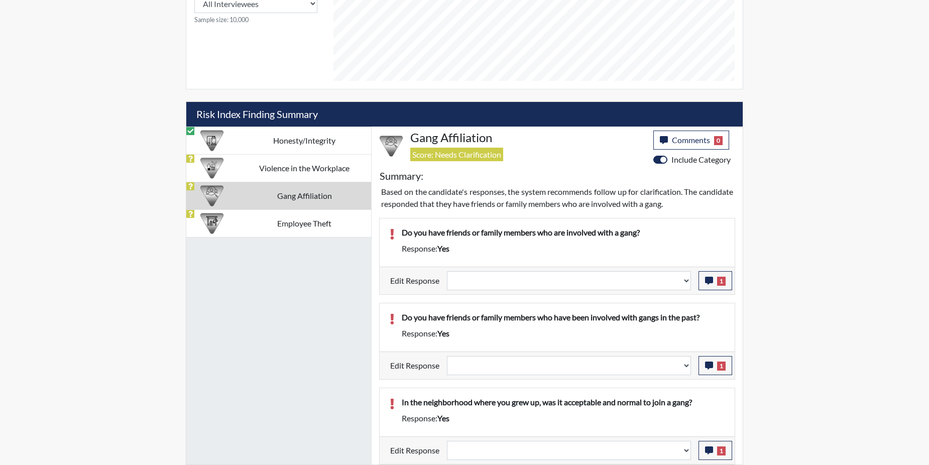
scroll to position [506, 0]
click at [715, 283] on button "1" at bounding box center [716, 280] width 34 height 19
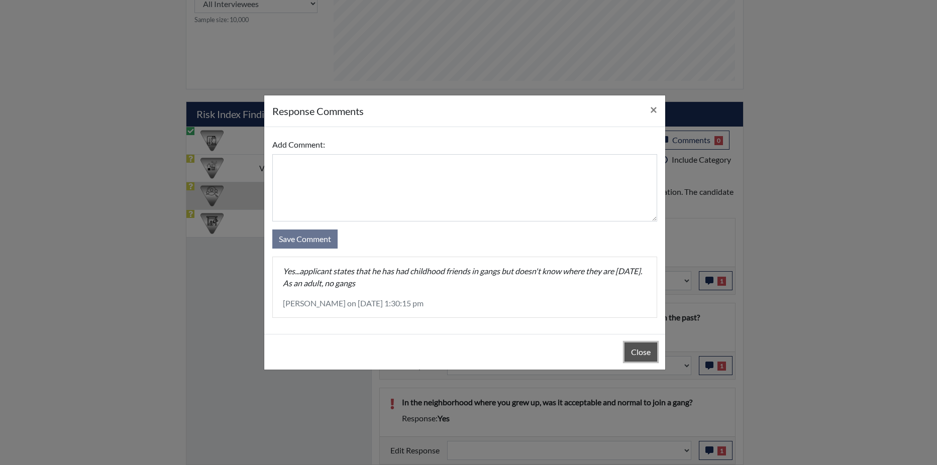
click at [631, 355] on button "Close" at bounding box center [640, 351] width 33 height 19
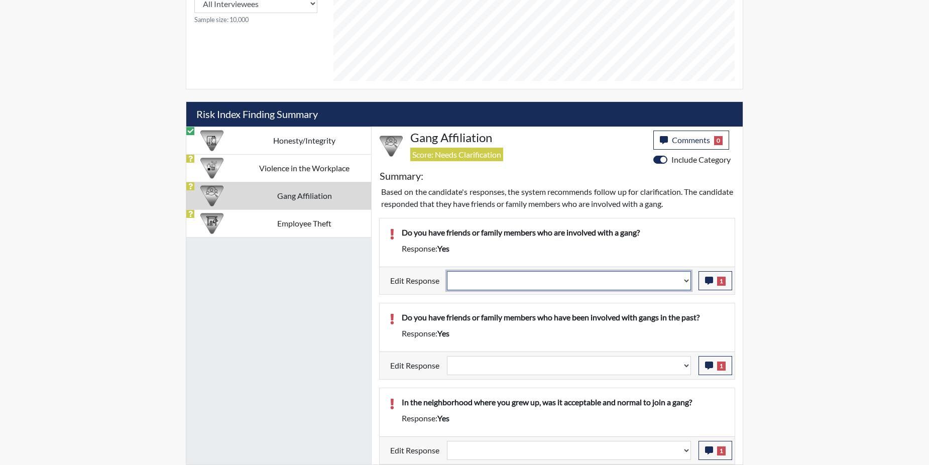
click at [687, 282] on select "Question is not relevant. Results will be updated. Reasonable explanation provi…" at bounding box center [569, 280] width 244 height 19
select select "reasonable-explanation-provided"
click at [447, 271] on select "Question is not relevant. Results will be updated. Reasonable explanation provi…" at bounding box center [569, 280] width 244 height 19
select select
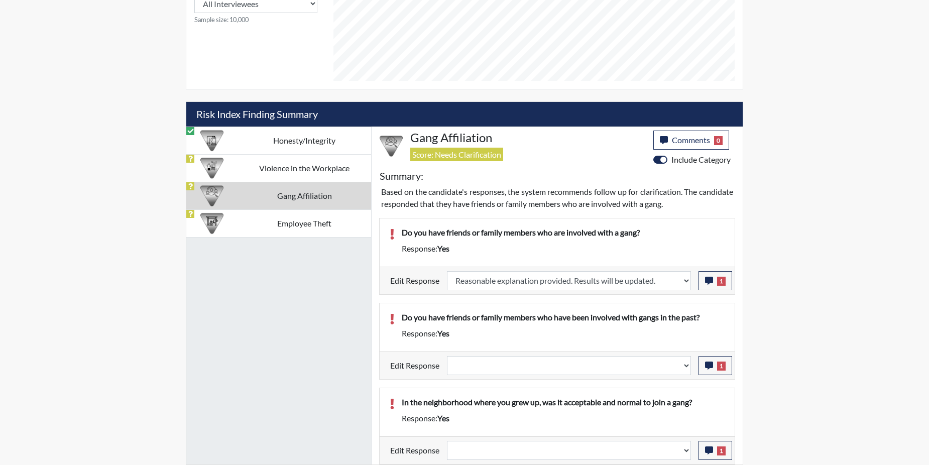
select select
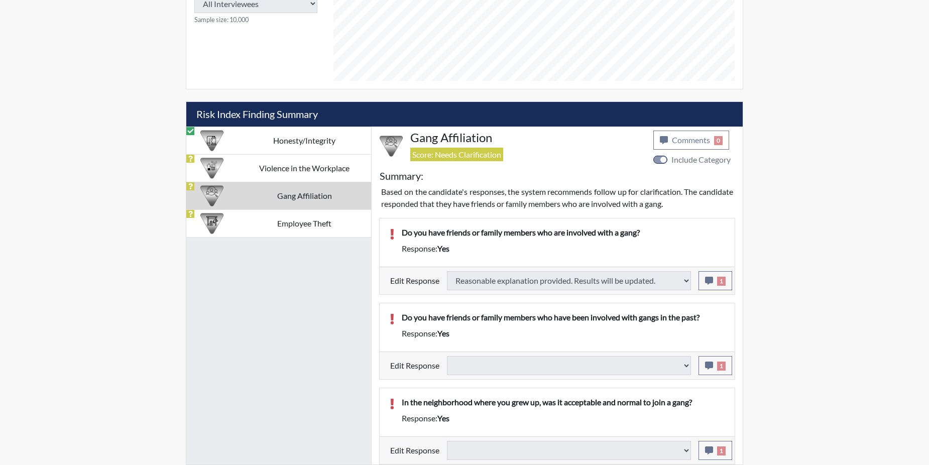
select select
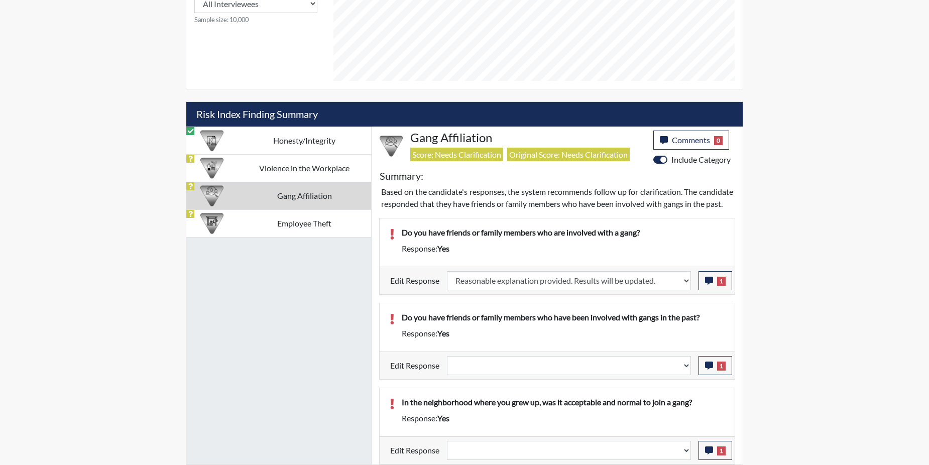
scroll to position [518, 0]
click at [709, 365] on icon "button" at bounding box center [709, 366] width 8 height 8
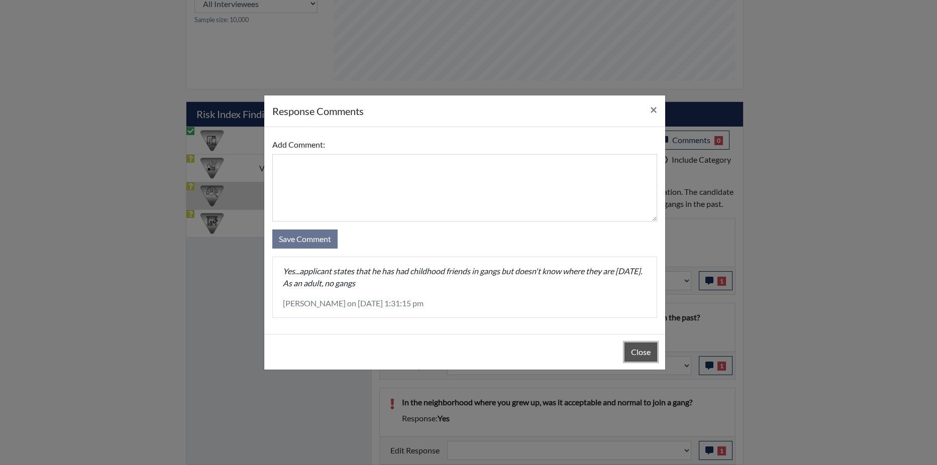
click at [640, 351] on button "Close" at bounding box center [640, 351] width 33 height 19
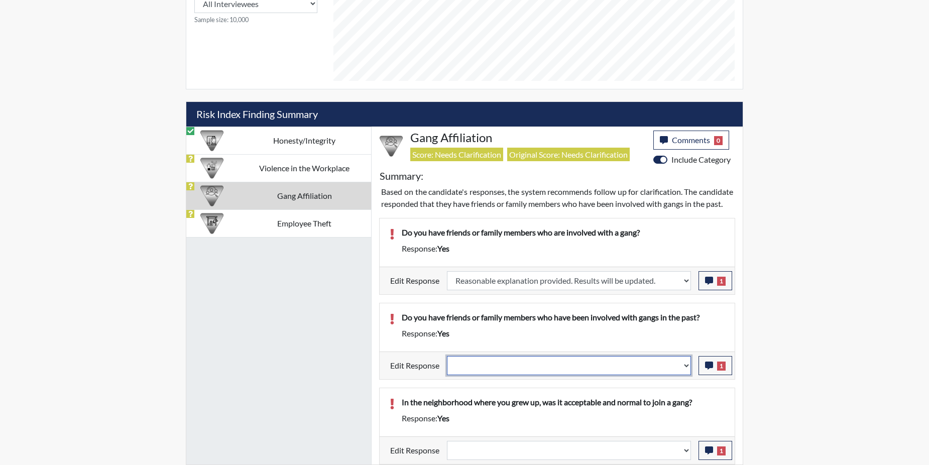
click at [686, 365] on select "Question is not relevant. Results will be updated. Reasonable explanation provi…" at bounding box center [569, 365] width 244 height 19
select select "reasonable-explanation-provided"
click at [447, 356] on select "Question is not relevant. Results will be updated. Reasonable explanation provi…" at bounding box center [569, 365] width 244 height 19
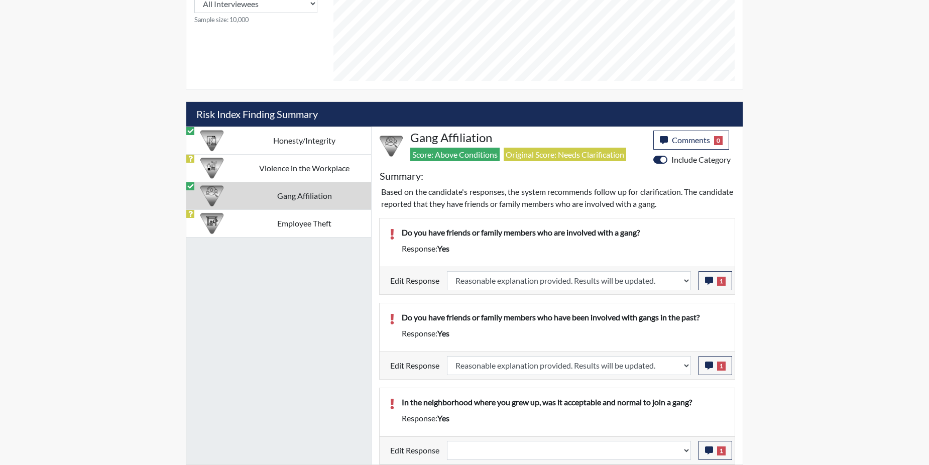
scroll to position [167, 417]
click at [710, 448] on icon "button" at bounding box center [709, 450] width 8 height 8
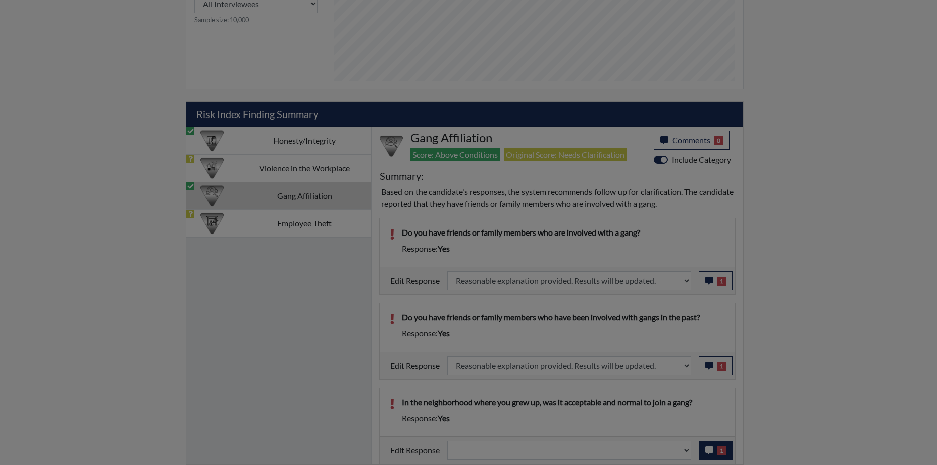
click at [710, 448] on div at bounding box center [468, 232] width 937 height 465
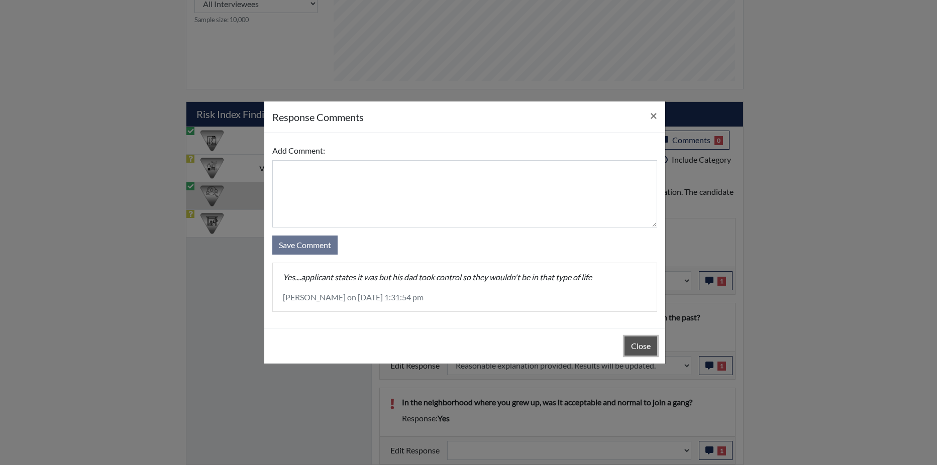
click at [644, 341] on button "Close" at bounding box center [640, 345] width 33 height 19
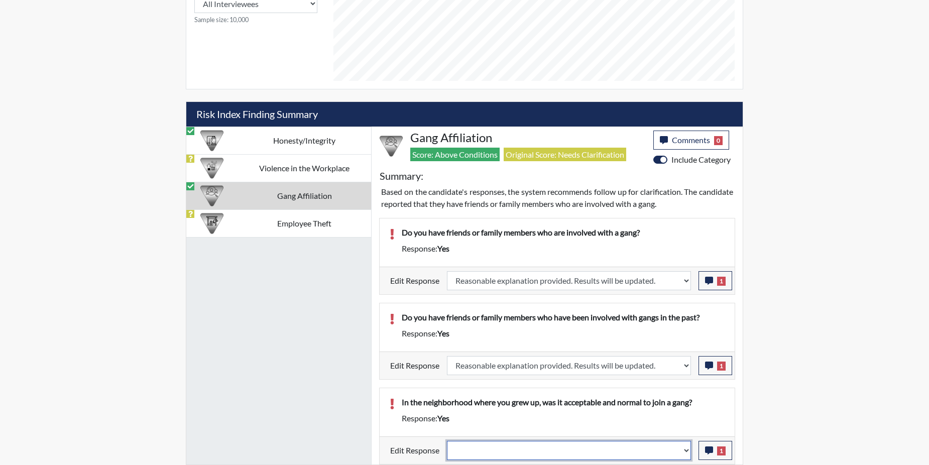
click at [686, 449] on select "Question is not relevant. Results will be updated. Reasonable explanation provi…" at bounding box center [569, 450] width 244 height 19
click at [686, 450] on select "Question is not relevant. Results will be updated. Reasonable explanation provi…" at bounding box center [569, 450] width 244 height 19
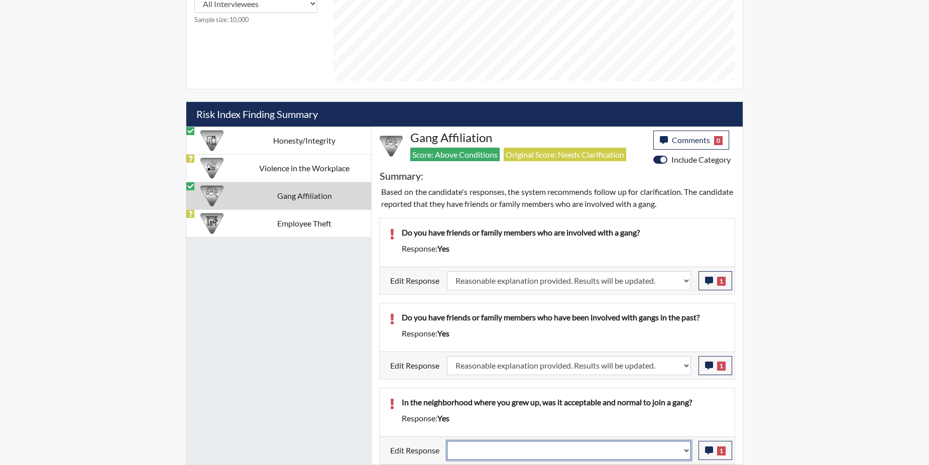
select select "reasonable-explanation-provided"
click at [447, 441] on select "Question is not relevant. Results will be updated. Reasonable explanation provi…" at bounding box center [569, 450] width 244 height 19
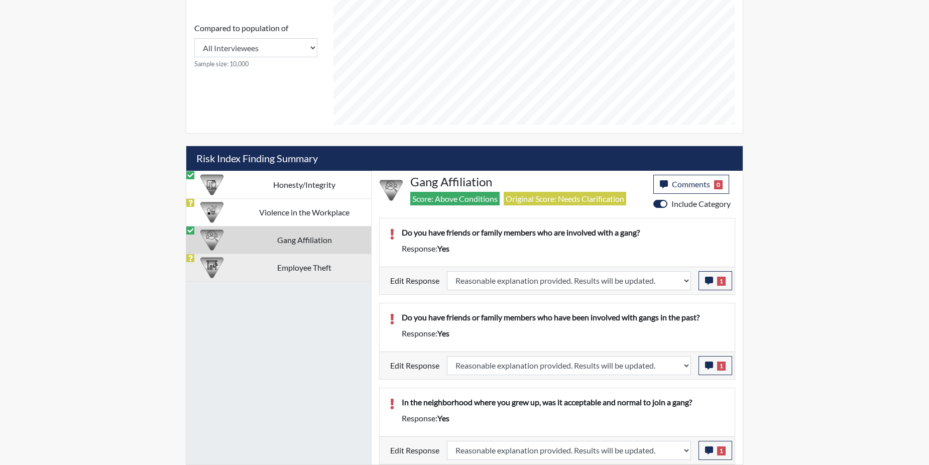
click at [284, 269] on td "Employee Theft" at bounding box center [305, 268] width 134 height 28
select select
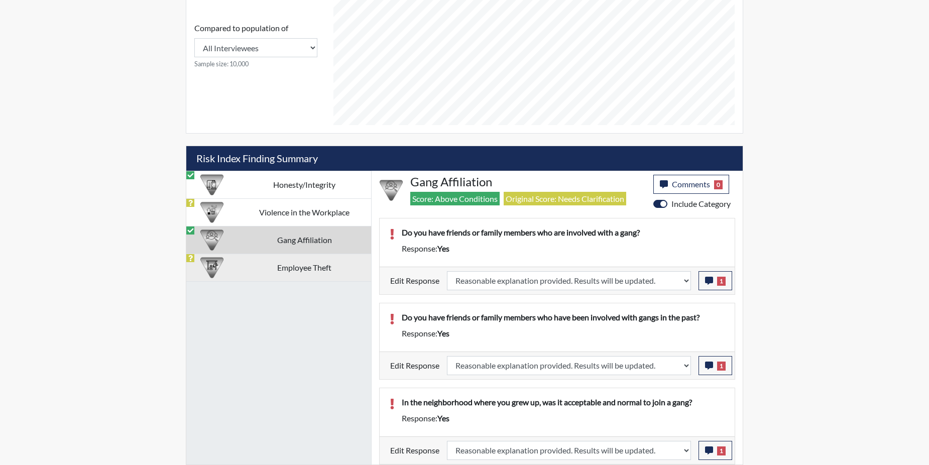
select select "reasonable-explanation-provided"
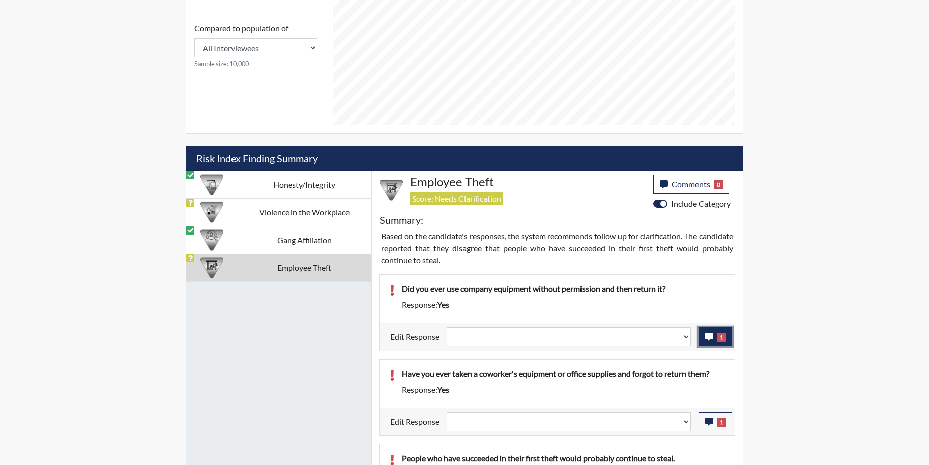
click at [709, 335] on icon "button" at bounding box center [709, 337] width 8 height 8
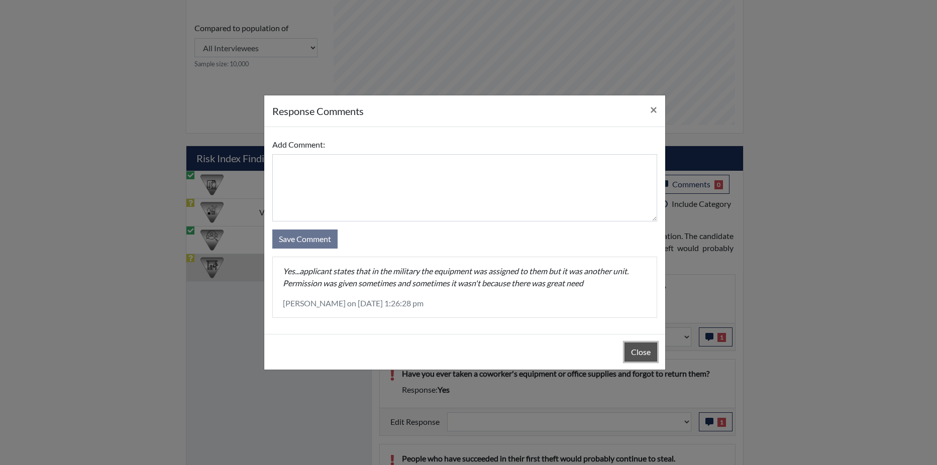
click at [630, 350] on button "Close" at bounding box center [640, 351] width 33 height 19
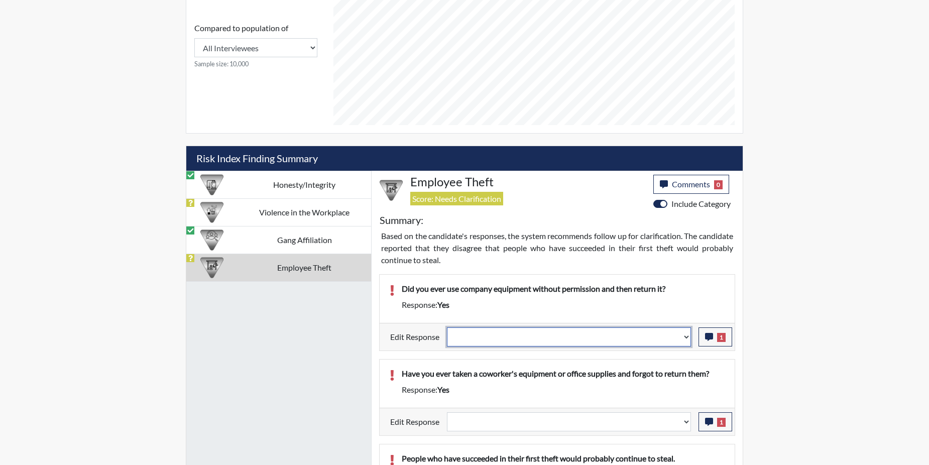
click at [683, 336] on select "Question is not relevant. Results will be updated. Reasonable explanation provi…" at bounding box center [569, 336] width 244 height 19
click at [686, 337] on select "Question is not relevant. Results will be updated. Reasonable explanation provi…" at bounding box center [569, 336] width 244 height 19
click at [685, 338] on select "Question is not relevant. Results will be updated. Reasonable explanation provi…" at bounding box center [569, 336] width 244 height 19
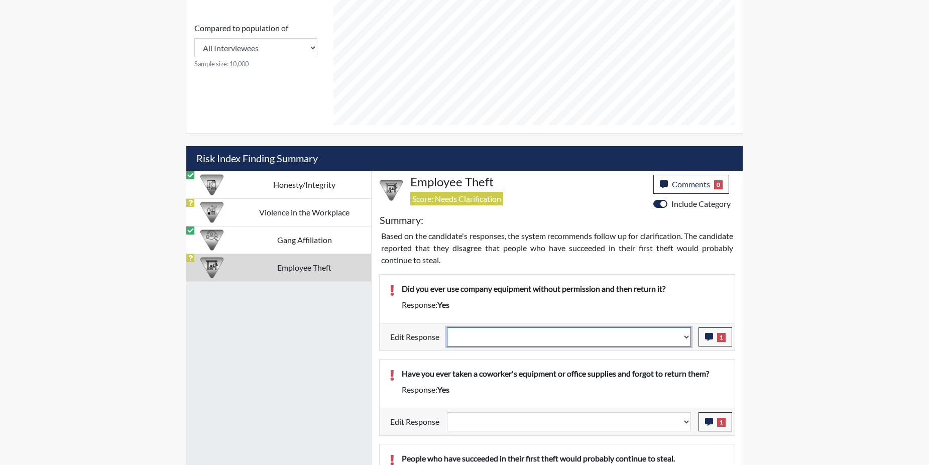
click at [685, 338] on select "Question is not relevant. Results will be updated. Reasonable explanation provi…" at bounding box center [569, 336] width 244 height 19
click at [685, 339] on select "Question is not relevant. Results will be updated. Reasonable explanation provi…" at bounding box center [569, 336] width 244 height 19
select select "reasonable-explanation-provided"
click at [447, 327] on select "Question is not relevant. Results will be updated. Reasonable explanation provi…" at bounding box center [569, 336] width 244 height 19
select select
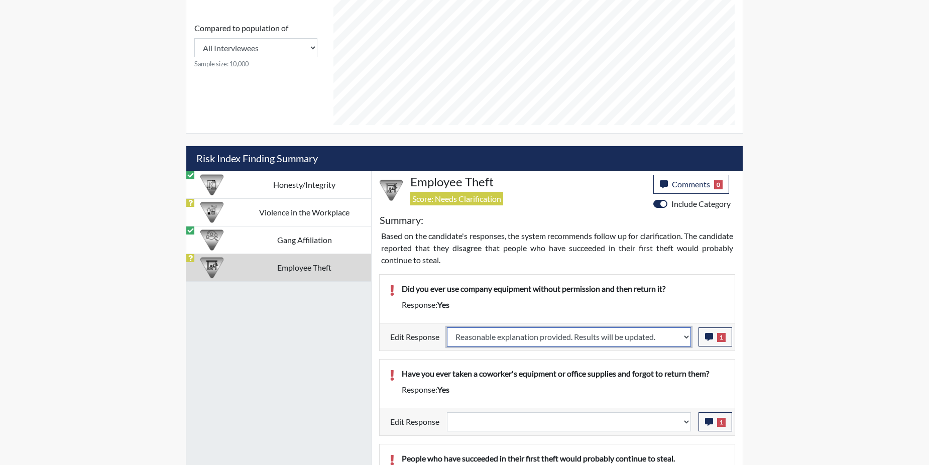
select select
click at [671, 373] on p "Have you ever taken a coworker's equipment or office supplies and forgot to ret…" at bounding box center [563, 374] width 323 height 12
select select
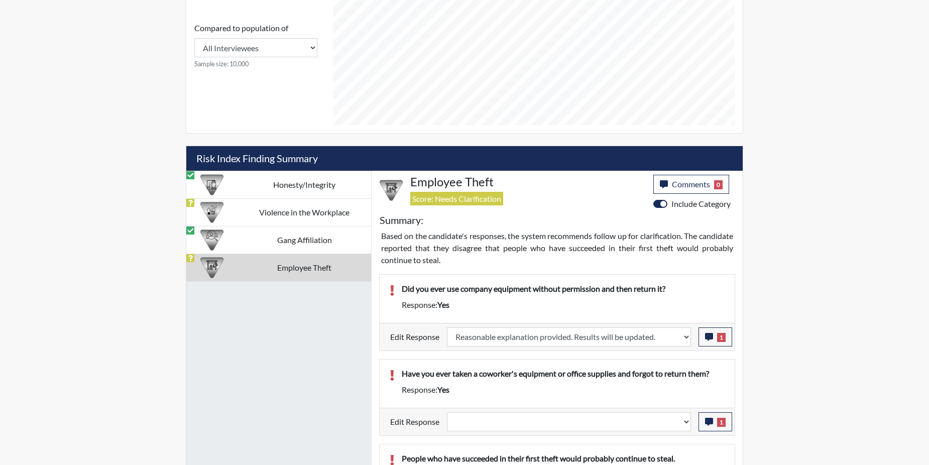
select select
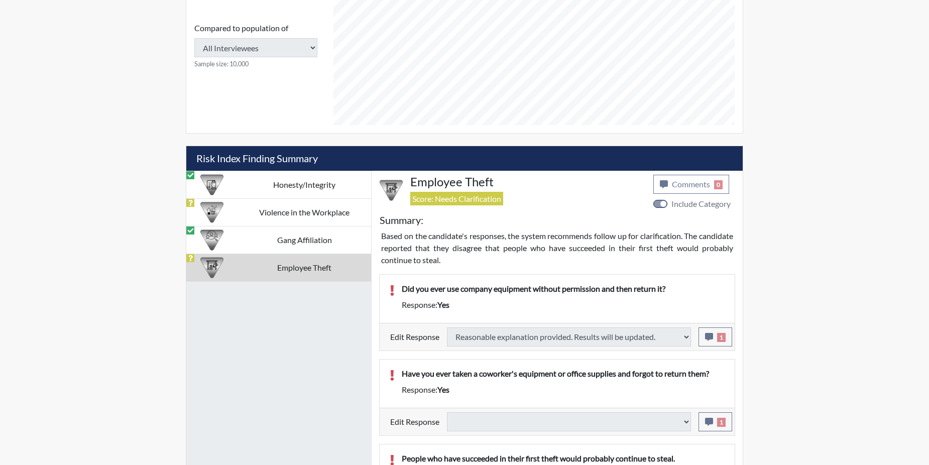
select select
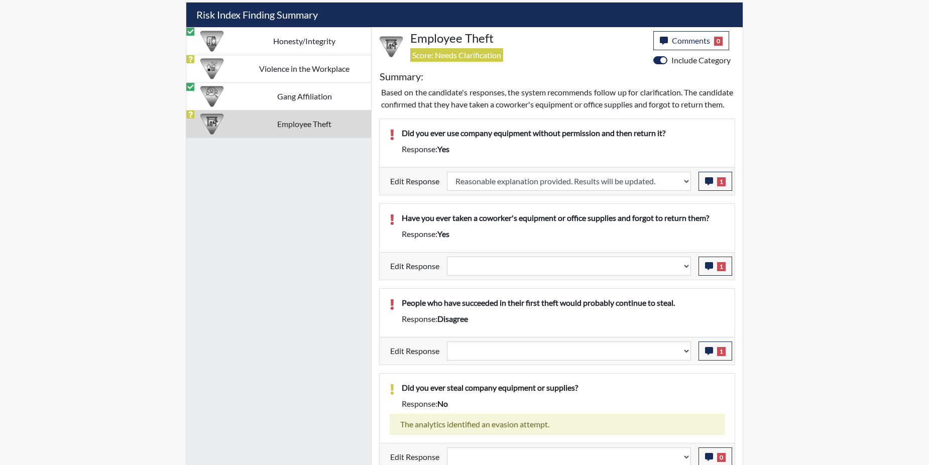
scroll to position [613, 0]
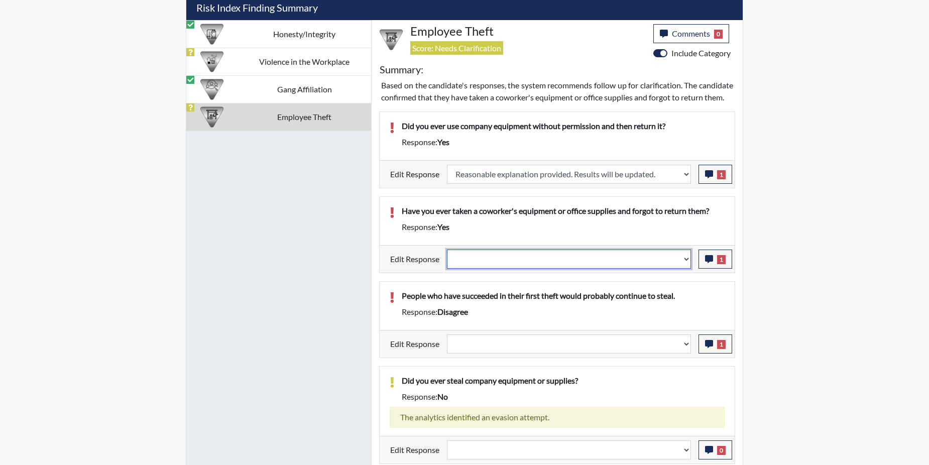
click at [688, 269] on select "Question is not relevant. Results will be updated. Reasonable explanation provi…" at bounding box center [569, 259] width 244 height 19
select select "reasonable-explanation-provided"
click at [447, 261] on select "Question is not relevant. Results will be updated. Reasonable explanation provi…" at bounding box center [569, 259] width 244 height 19
select select
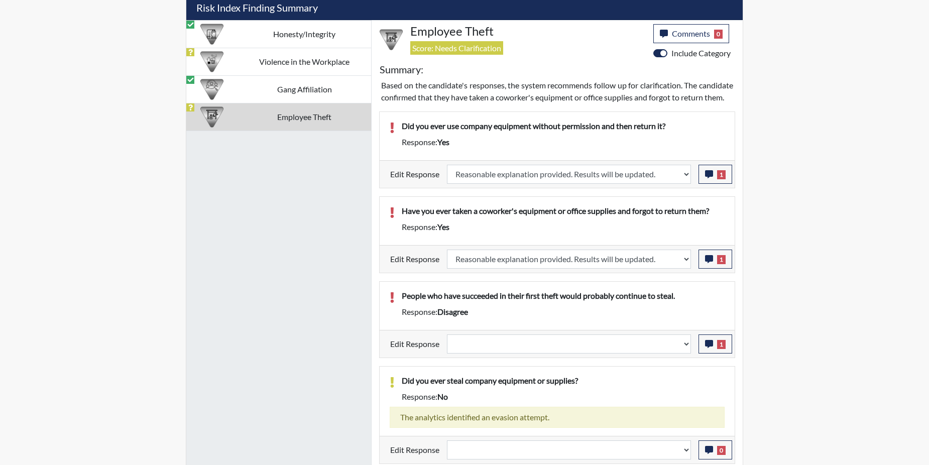
select select
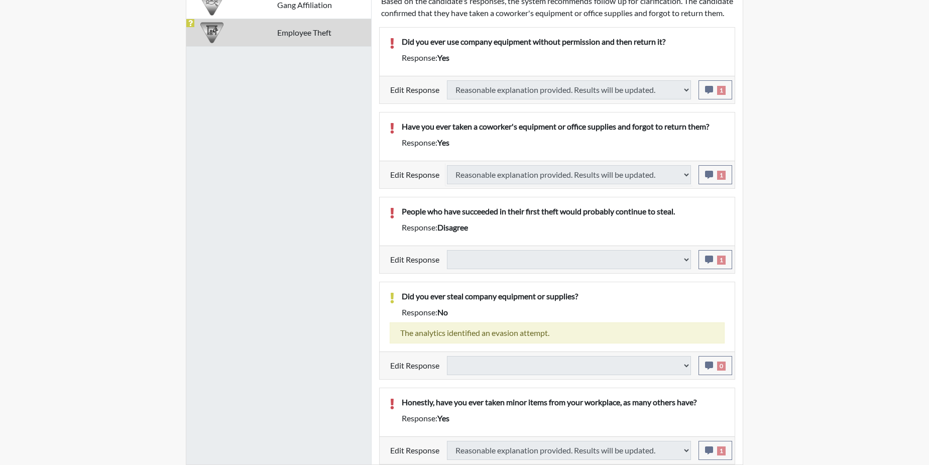
scroll to position [709, 0]
select select
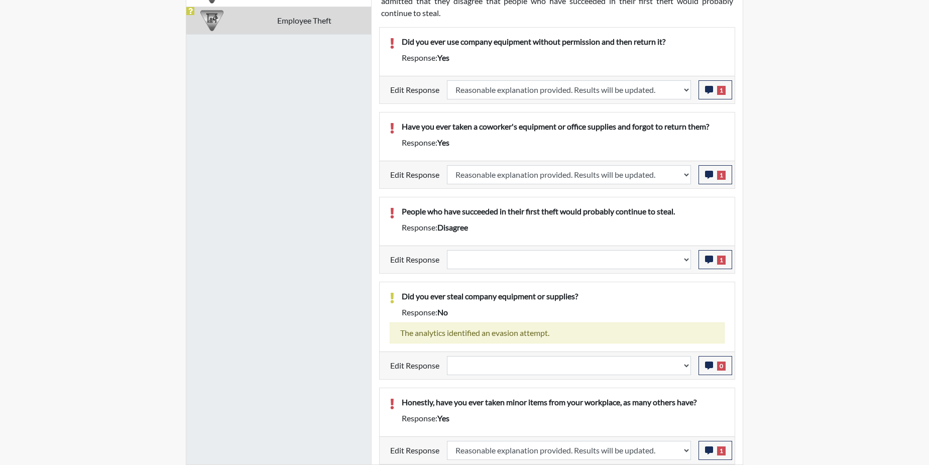
scroll to position [167, 417]
click at [686, 257] on select "Question is not relevant. Results will be updated. Reasonable explanation provi…" at bounding box center [569, 259] width 244 height 19
click at [685, 257] on select "Question is not relevant. Results will be updated. Reasonable explanation provi…" at bounding box center [569, 259] width 244 height 19
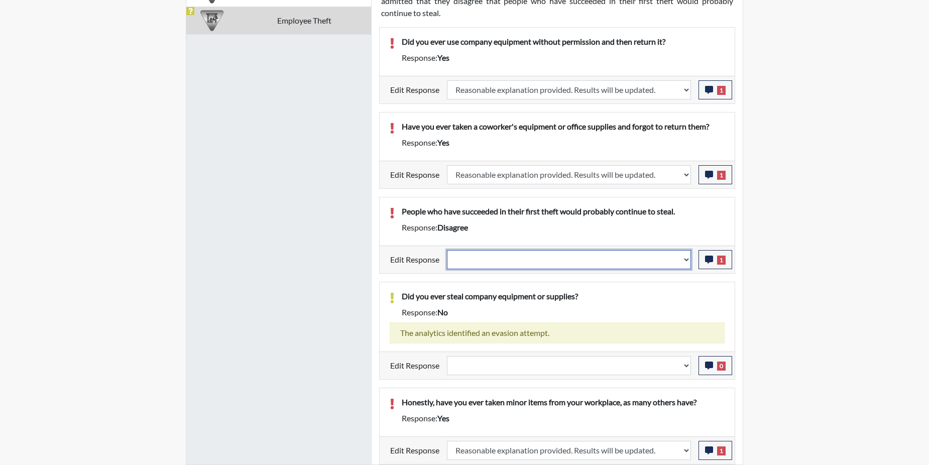
click at [685, 257] on select "Question is not relevant. Results will be updated. Reasonable explanation provi…" at bounding box center [569, 259] width 244 height 19
select select "reasonable-explanation-provided"
click at [447, 250] on select "Question is not relevant. Results will be updated. Reasonable explanation provi…" at bounding box center [569, 259] width 244 height 19
click at [669, 290] on p "Did you ever steal company equipment or supplies?" at bounding box center [563, 296] width 323 height 12
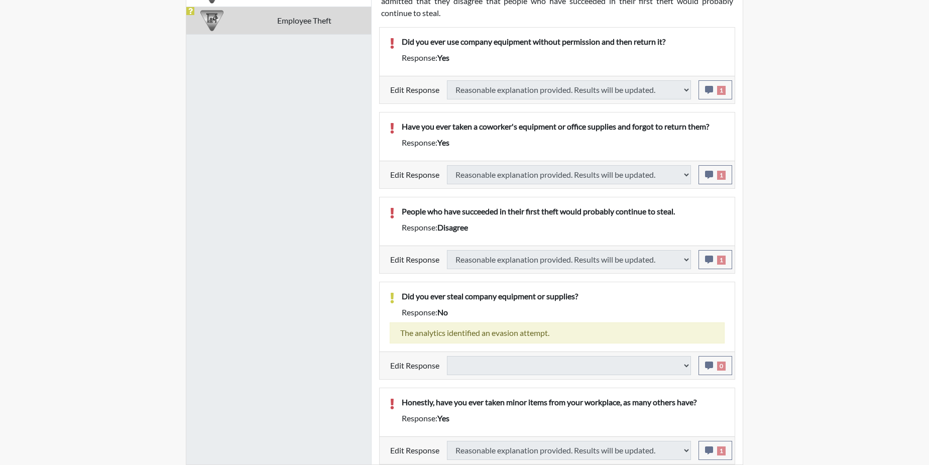
select select
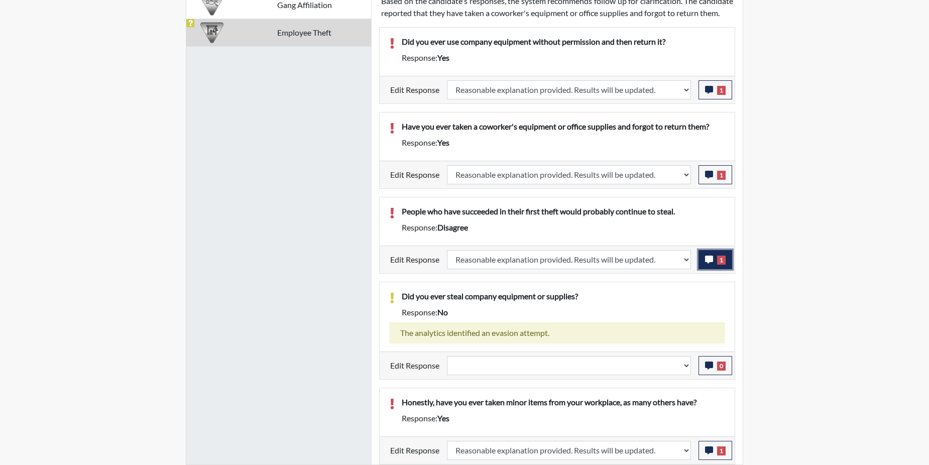
click at [710, 260] on icon "button" at bounding box center [709, 260] width 8 height 8
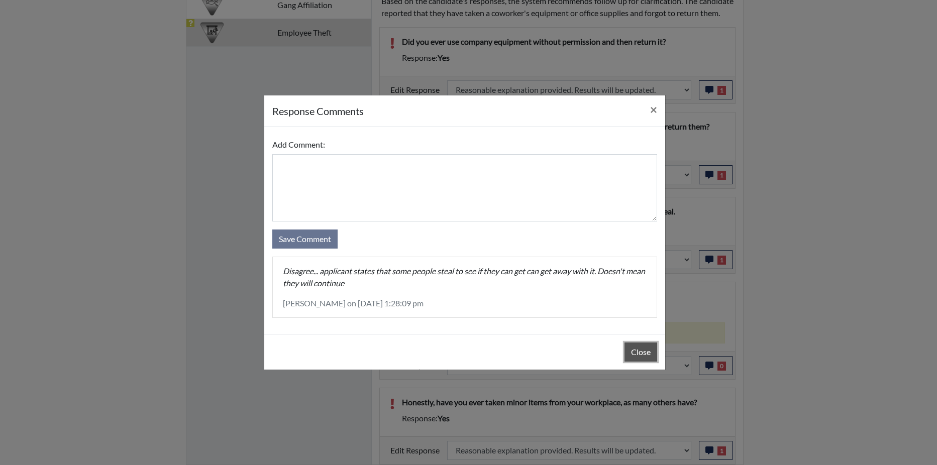
click at [642, 353] on button "Close" at bounding box center [640, 351] width 33 height 19
click at [642, 353] on div "Close" at bounding box center [464, 352] width 401 height 36
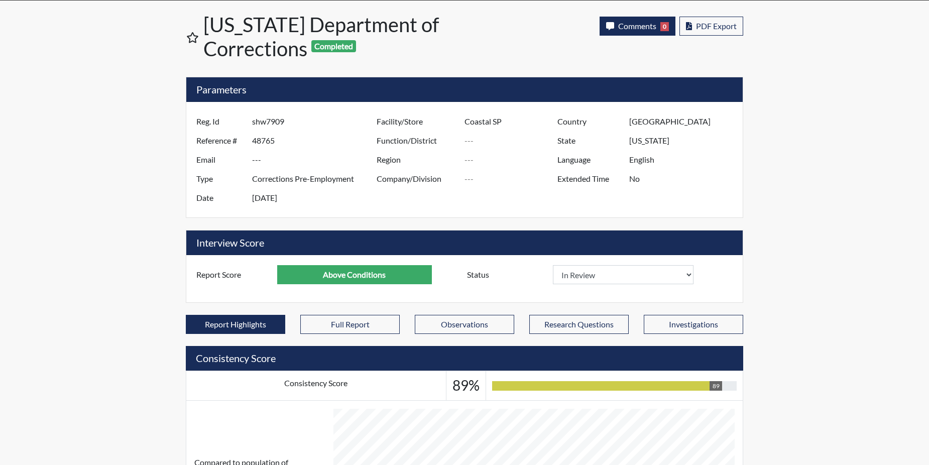
scroll to position [0, 0]
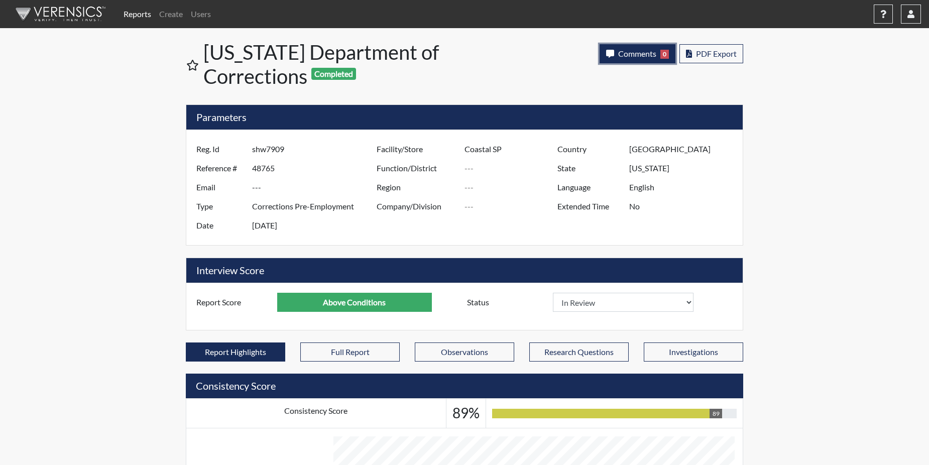
click at [658, 50] on button "Comments 0" at bounding box center [638, 53] width 76 height 19
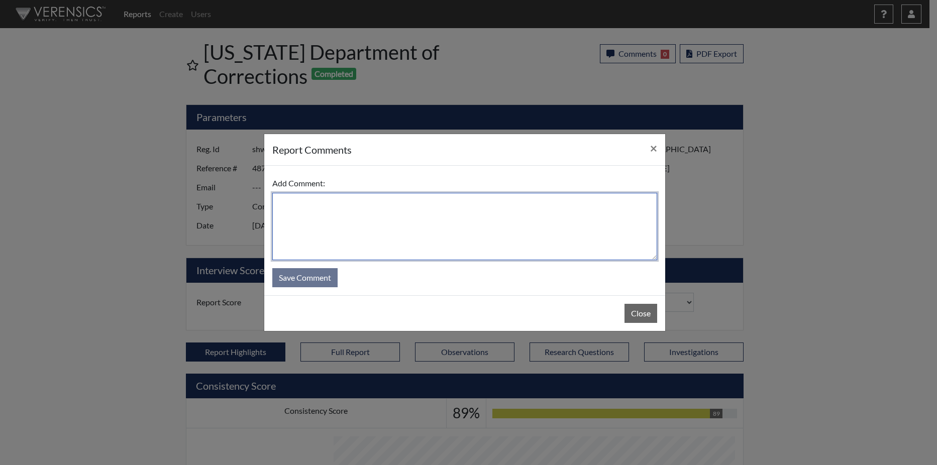
click at [377, 209] on textarea at bounding box center [464, 226] width 385 height 67
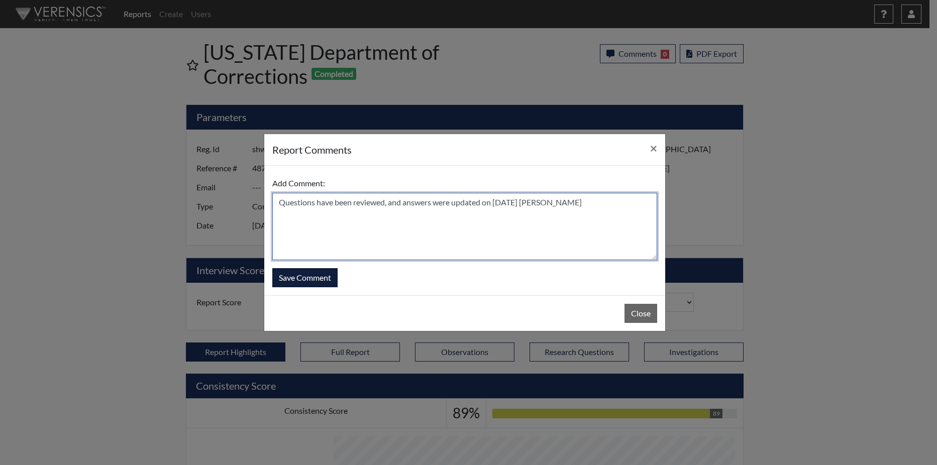
type textarea "Questions have been reviewed, and answers were updated on 8/15/25 N. Brown"
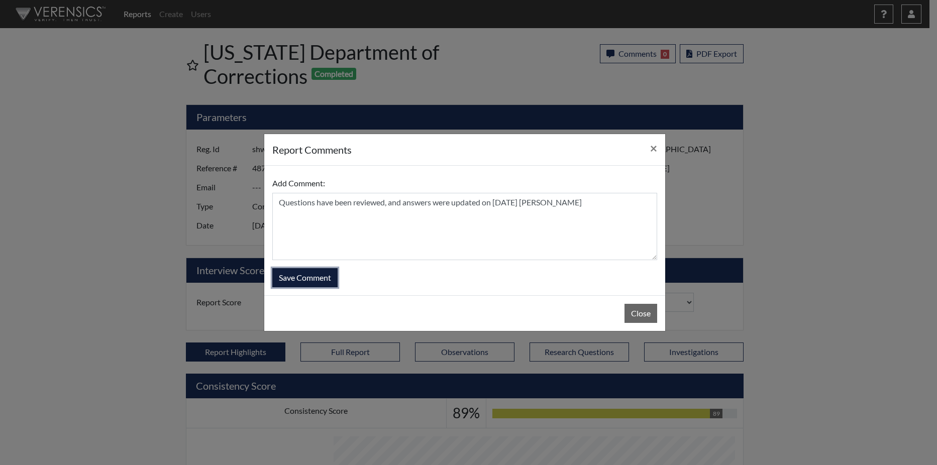
click at [323, 278] on button "Save Comment" at bounding box center [304, 277] width 65 height 19
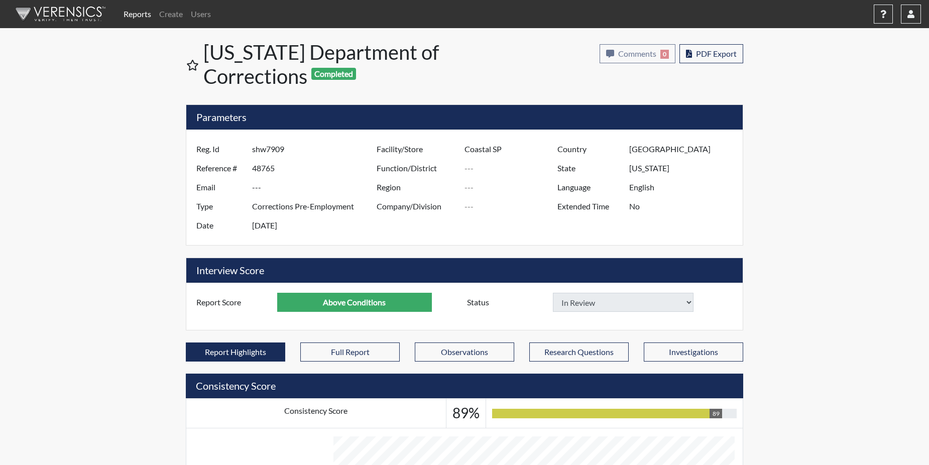
select select
click at [140, 12] on link "Reports" at bounding box center [138, 14] width 36 height 20
